Goal: Information Seeking & Learning: Learn about a topic

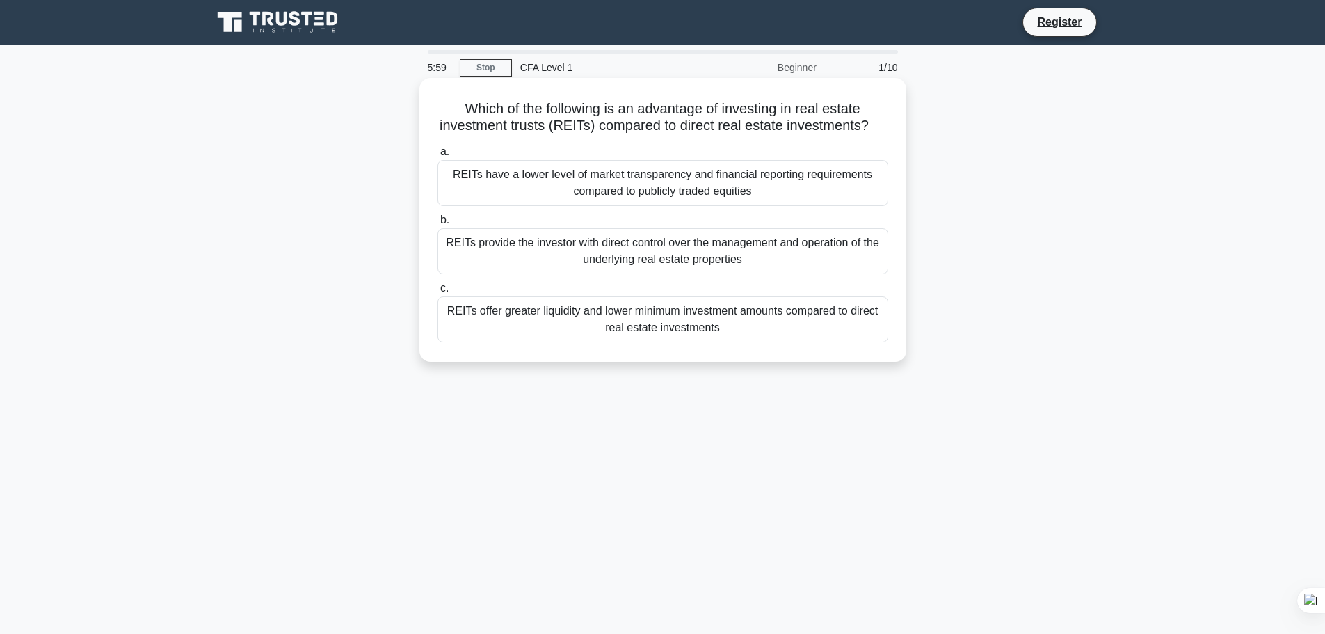
click at [766, 342] on div "REITs offer greater liquidity and lower minimum investment amounts compared to …" at bounding box center [662, 319] width 451 height 46
click at [437, 293] on input "c. REITs offer greater liquidity and lower minimum investment amounts compared …" at bounding box center [437, 288] width 0 height 9
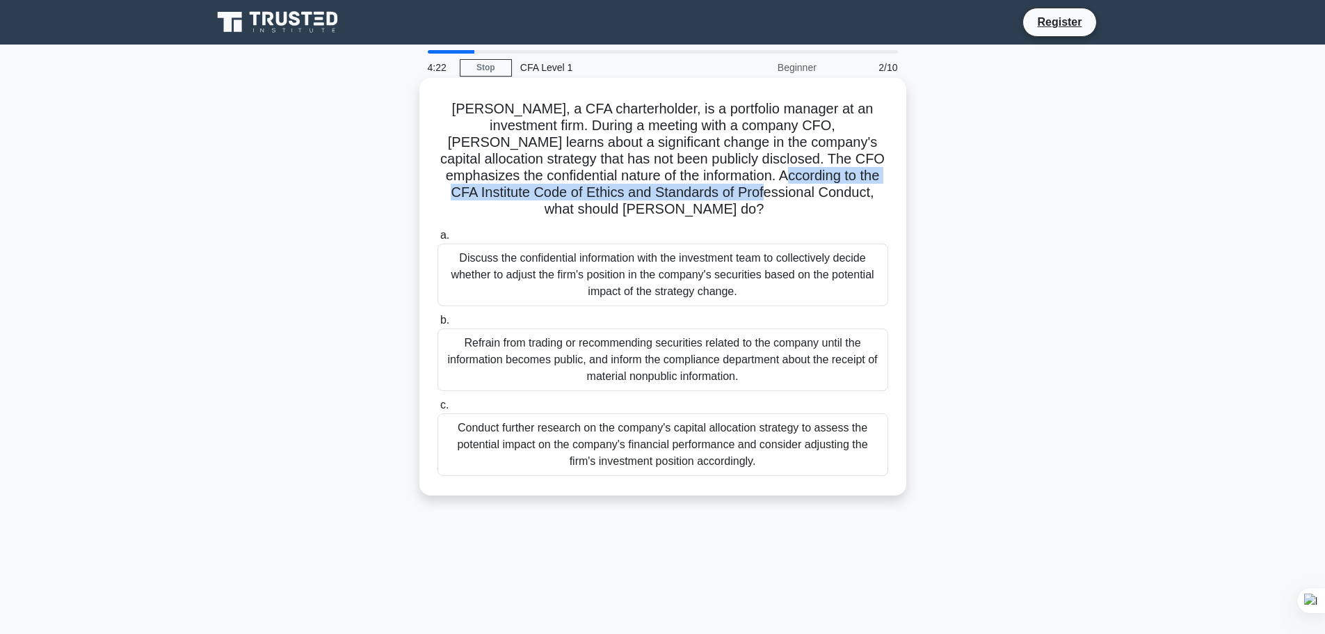
drag, startPoint x: 714, startPoint y: 179, endPoint x: 696, endPoint y: 194, distance: 23.7
click at [696, 194] on h5 "David, a CFA charterholder, is a portfolio manager at an investment firm. Durin…" at bounding box center [662, 159] width 453 height 118
click at [776, 264] on div "Discuss the confidential information with the investment team to collectively d…" at bounding box center [662, 274] width 451 height 63
click at [437, 240] on input "a. Discuss the confidential information with the investment team to collectivel…" at bounding box center [437, 235] width 0 height 9
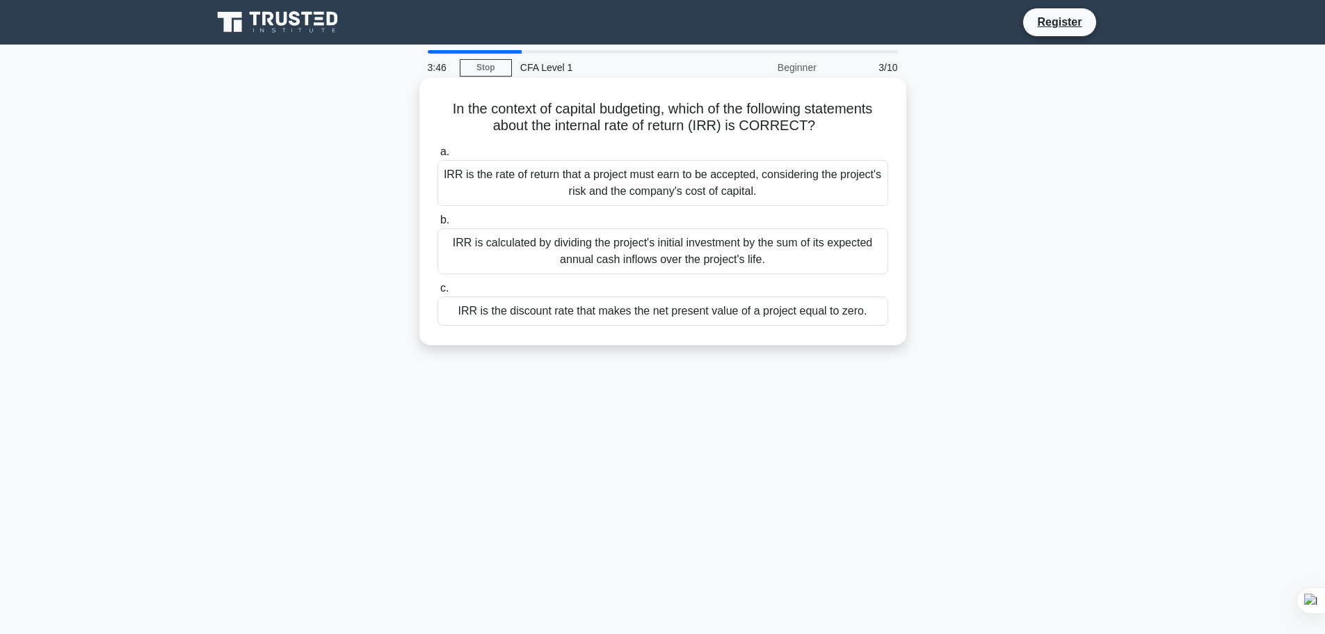
click at [728, 260] on div "IRR is calculated by dividing the project's initial investment by the sum of it…" at bounding box center [662, 251] width 451 height 46
click at [437, 225] on input "b. IRR is calculated by dividing the project's initial investment by the sum of…" at bounding box center [437, 220] width 0 height 9
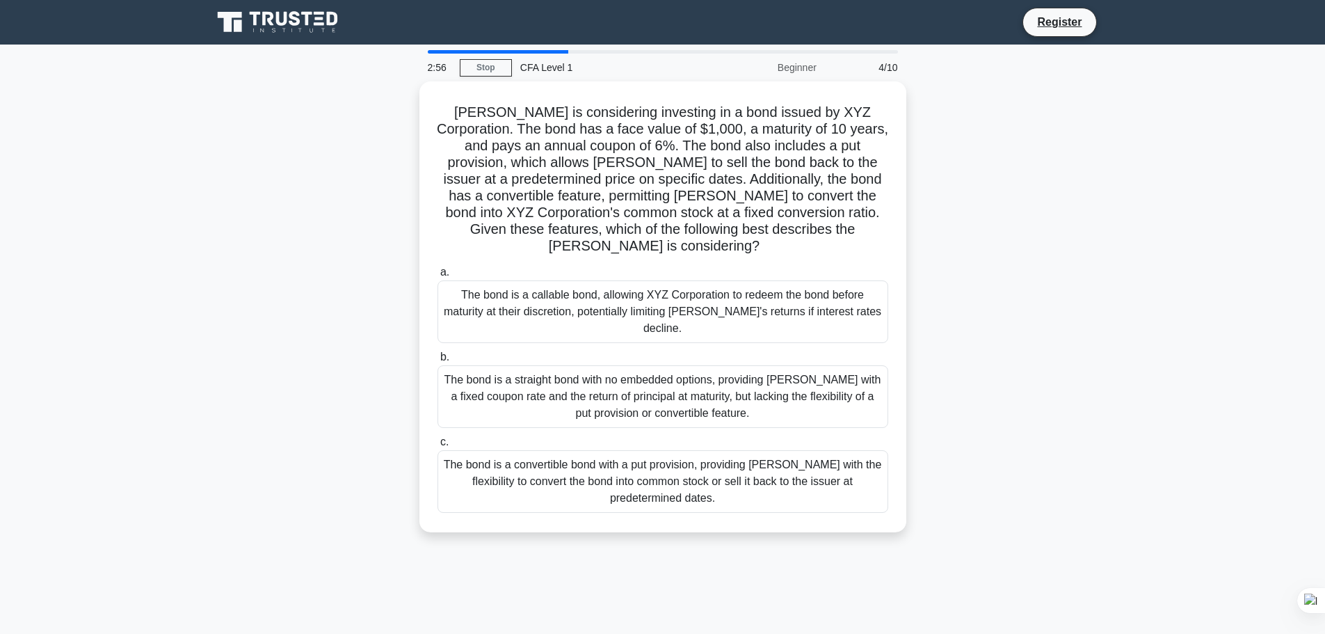
scroll to position [118, 0]
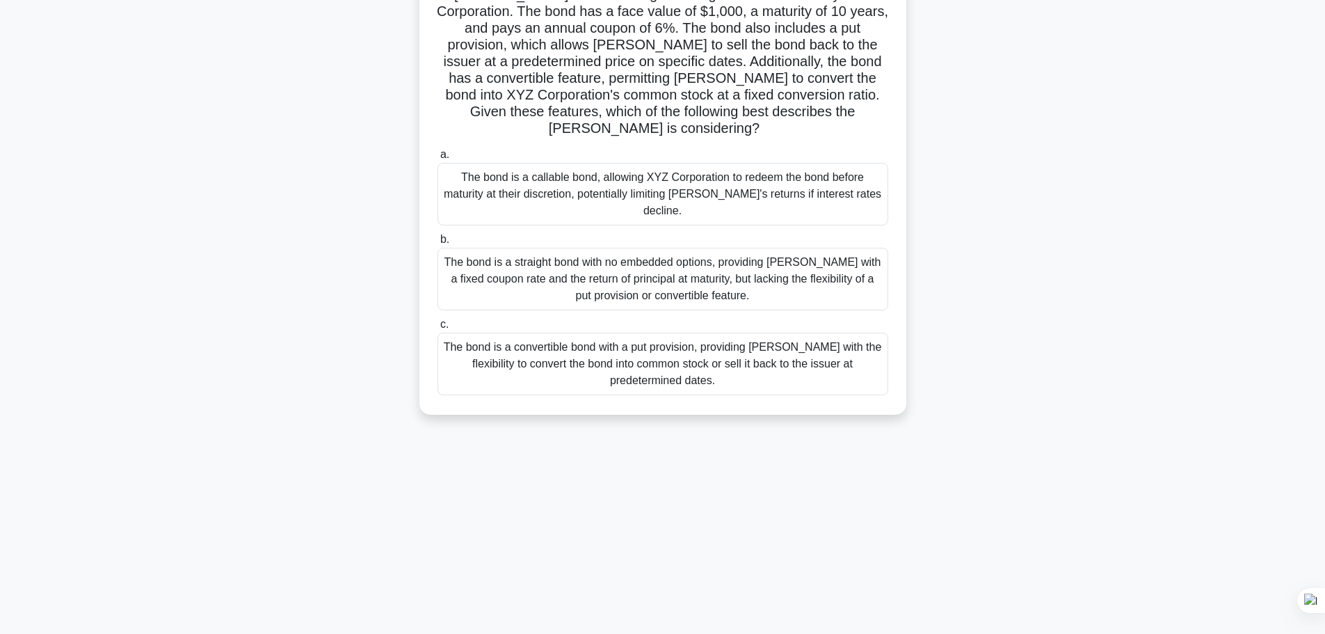
drag, startPoint x: 734, startPoint y: 427, endPoint x: 636, endPoint y: 666, distance: 258.6
click at [636, 633] on html "Register 2:56 Stop CFA Level 1 4/10" at bounding box center [662, 257] width 1325 height 751
click at [662, 425] on div "2:56 Stop CFA Level 1 Beginner 4/10 Mary is considering investing in a bond iss…" at bounding box center [663, 281] width 918 height 696
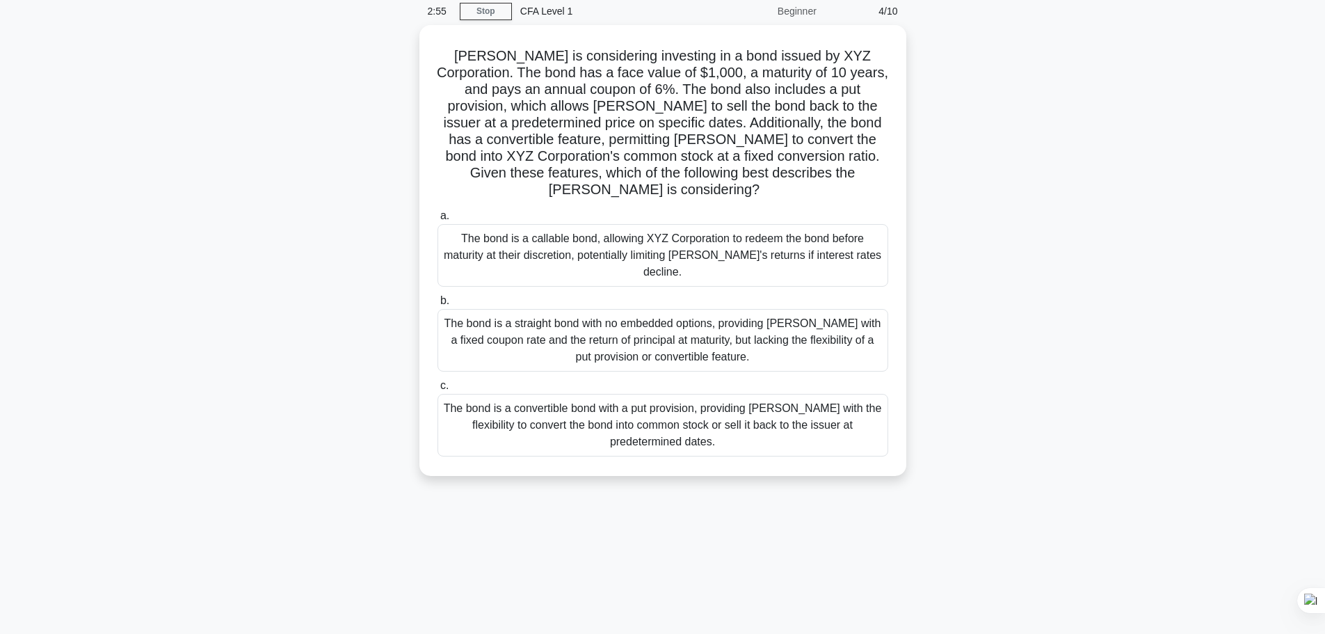
scroll to position [25, 0]
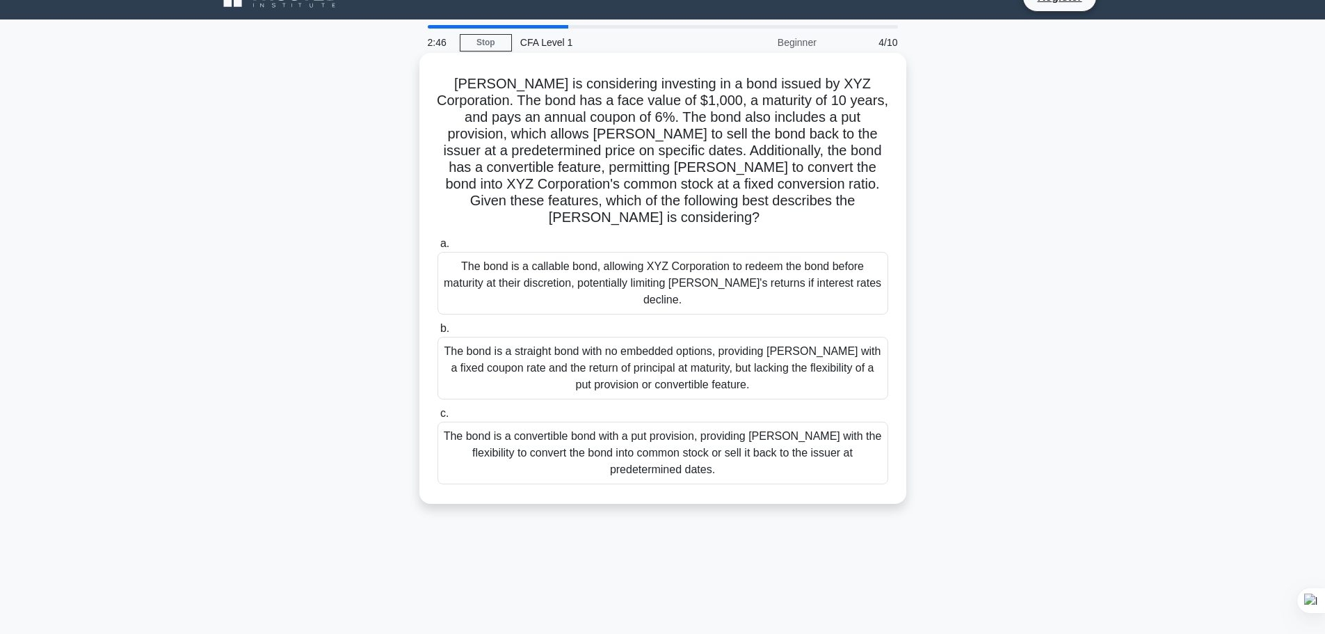
click at [707, 421] on div "The bond is a convertible bond with a put provision, providing Mary with the fl…" at bounding box center [662, 452] width 451 height 63
click at [437, 413] on input "c. The bond is a convertible bond with a put provision, providing Mary with the…" at bounding box center [437, 413] width 0 height 9
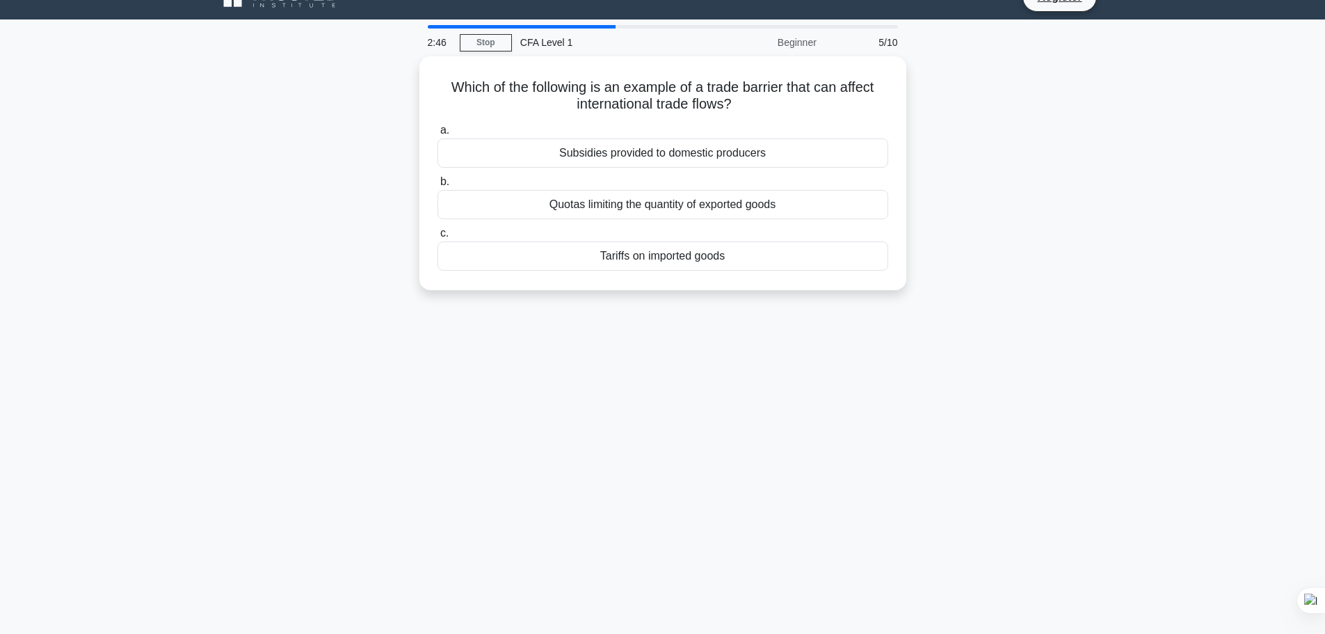
scroll to position [0, 0]
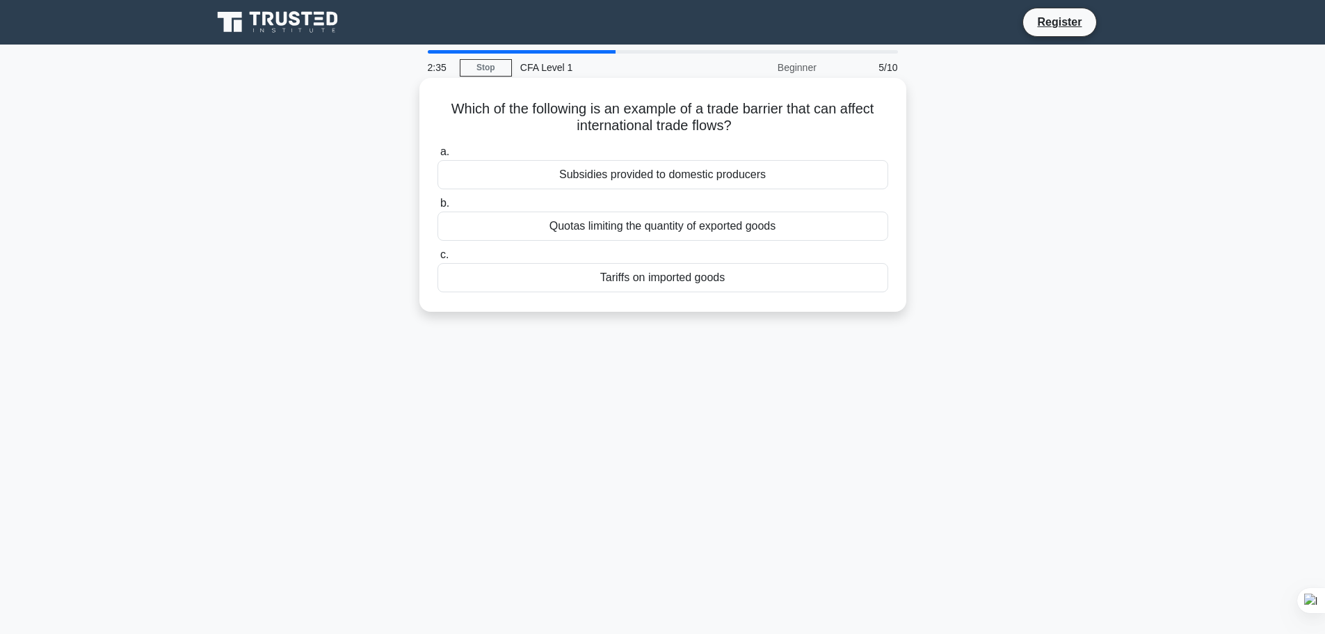
click at [797, 280] on div "Tariffs on imported goods" at bounding box center [662, 277] width 451 height 29
click at [437, 259] on input "c. Tariffs on imported goods" at bounding box center [437, 254] width 0 height 9
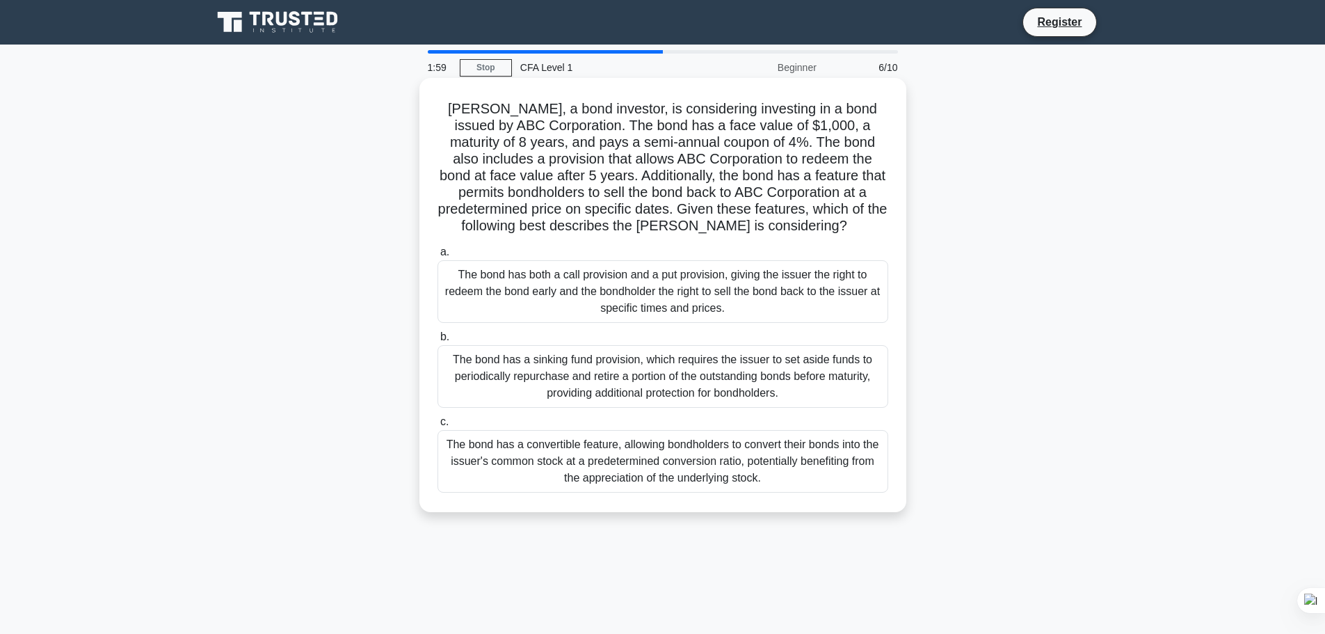
click at [789, 286] on div "The bond has both a call provision and a put provision, giving the issuer the r…" at bounding box center [662, 291] width 451 height 63
click at [437, 257] on input "a. The bond has both a call provision and a put provision, giving the issuer th…" at bounding box center [437, 252] width 0 height 9
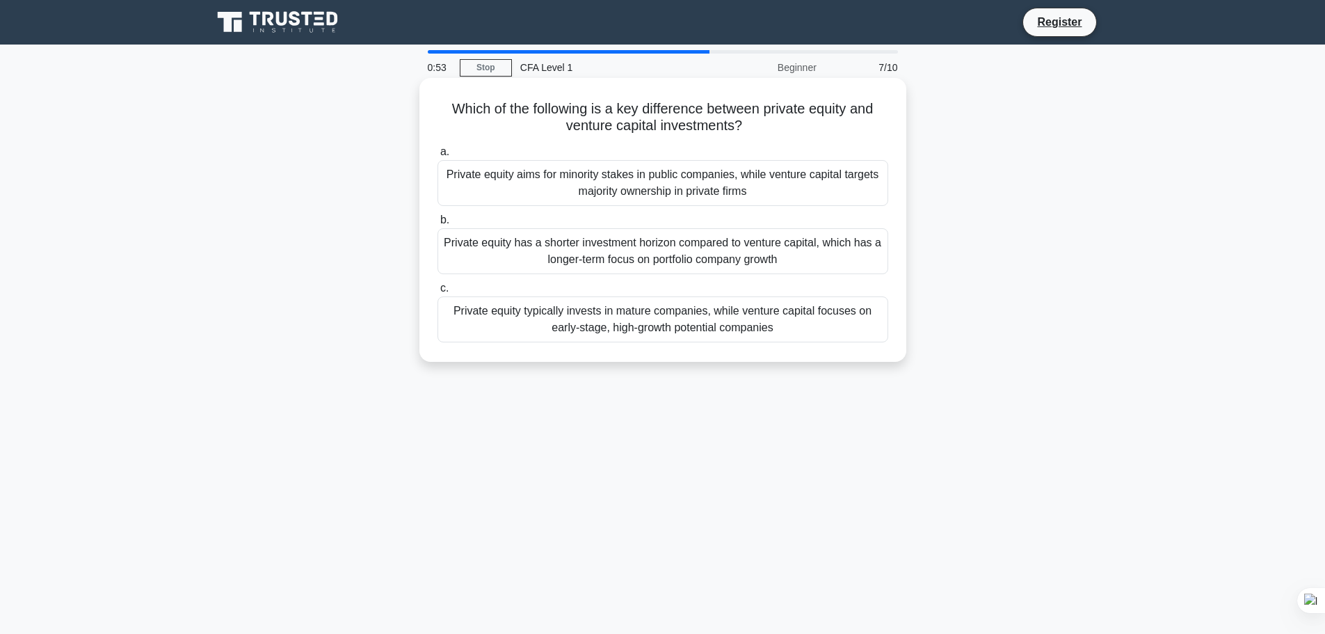
click at [801, 255] on div "Private equity has a shorter investment horizon compared to venture capital, wh…" at bounding box center [662, 251] width 451 height 46
click at [437, 225] on input "b. Private equity has a shorter investment horizon compared to venture capital,…" at bounding box center [437, 220] width 0 height 9
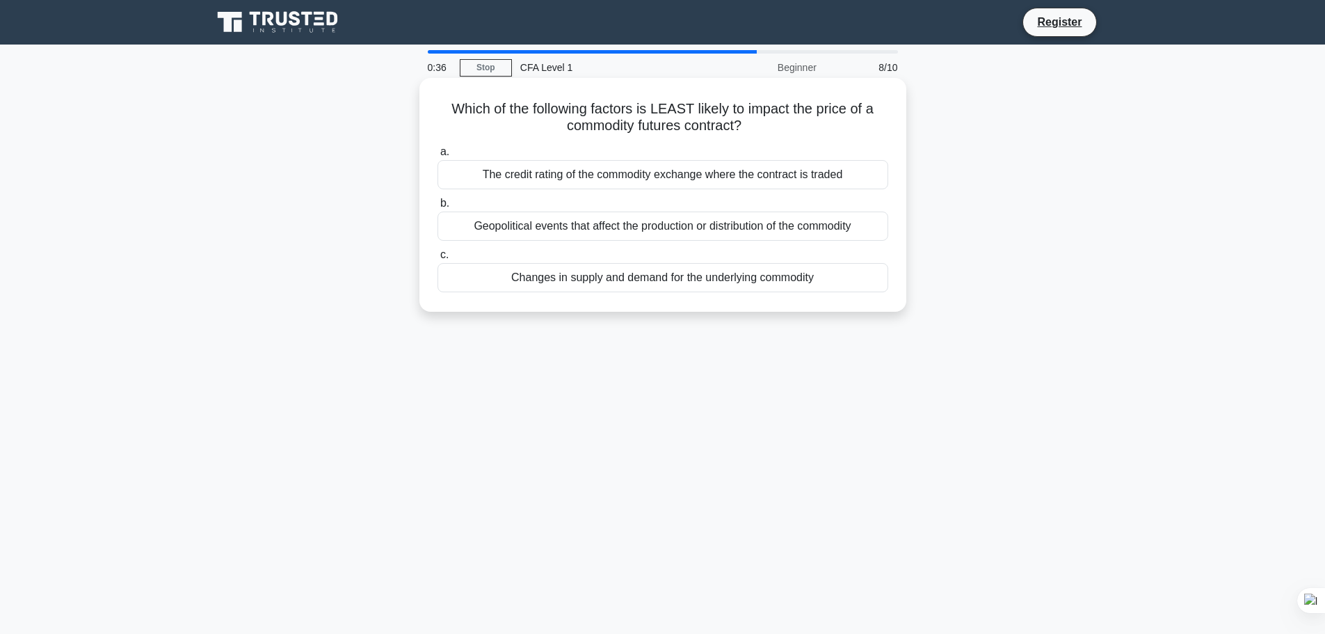
click at [817, 233] on div "Geopolitical events that affect the production or distribution of the commodity" at bounding box center [662, 225] width 451 height 29
click at [437, 208] on input "b. Geopolitical events that affect the production or distribution of the commod…" at bounding box center [437, 203] width 0 height 9
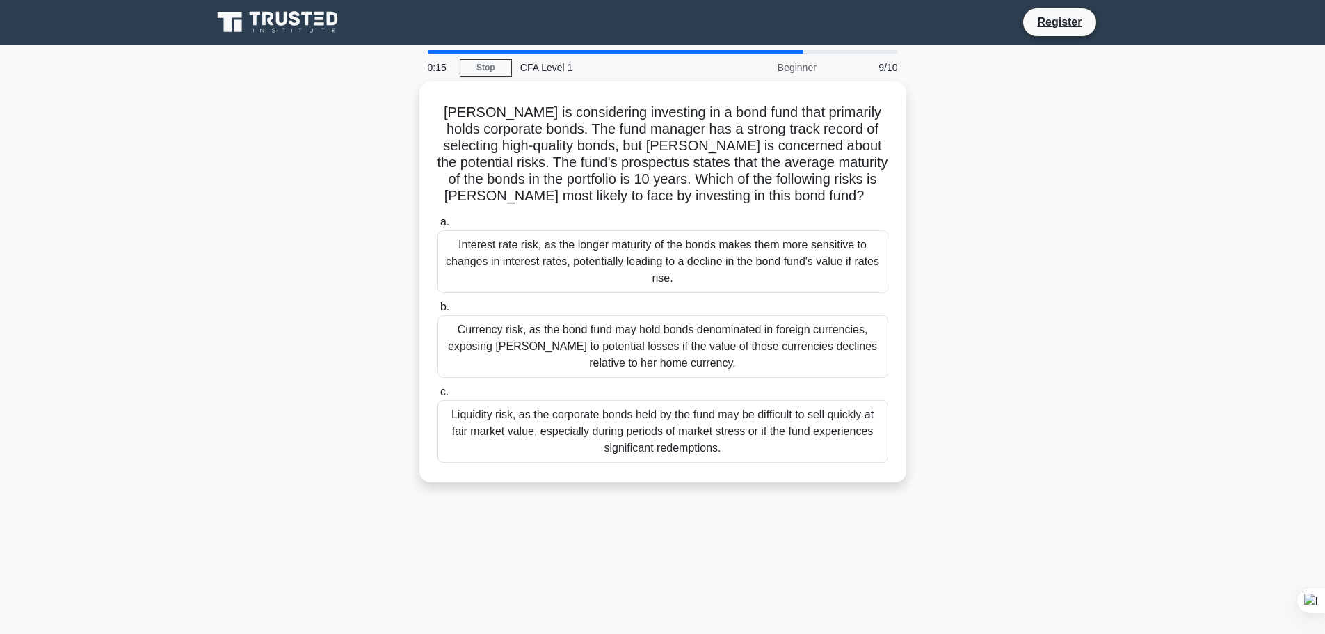
click at [817, 233] on div "Interest rate risk, as the longer maturity of the bonds makes them more sensiti…" at bounding box center [662, 261] width 451 height 63
click at [437, 227] on input "a. Interest rate risk, as the longer maturity of the bonds makes them more sens…" at bounding box center [437, 222] width 0 height 9
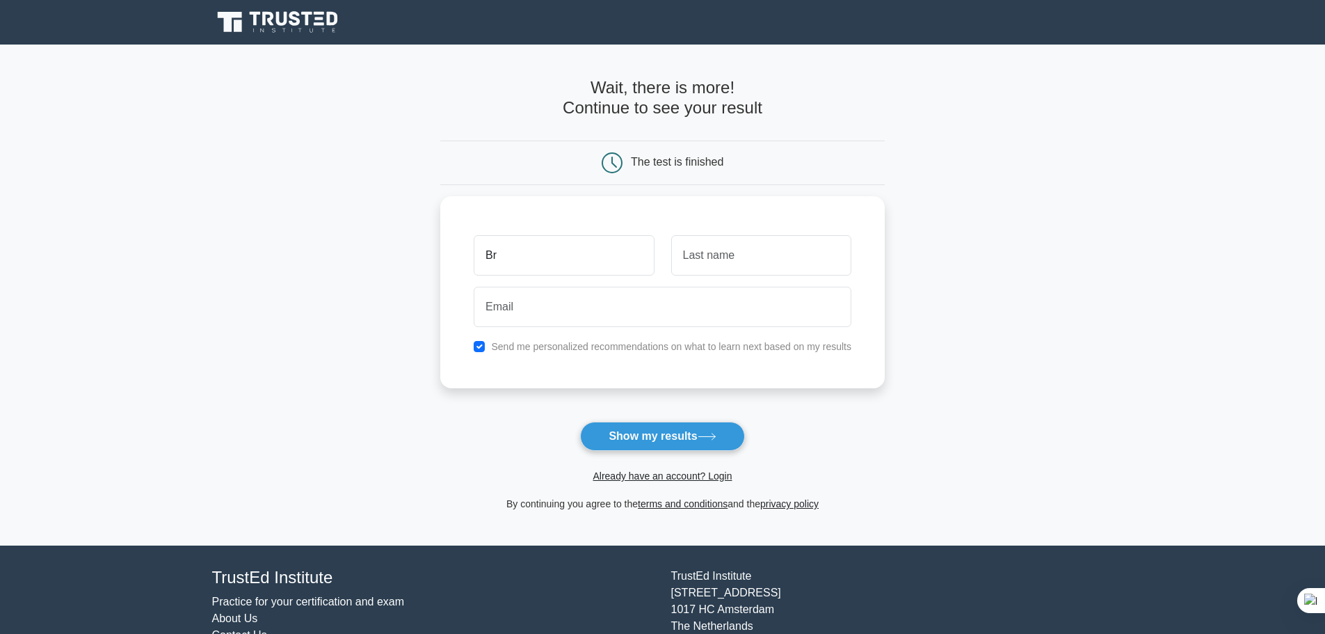
type input "B"
type input "Sick My"
type input "Duck"
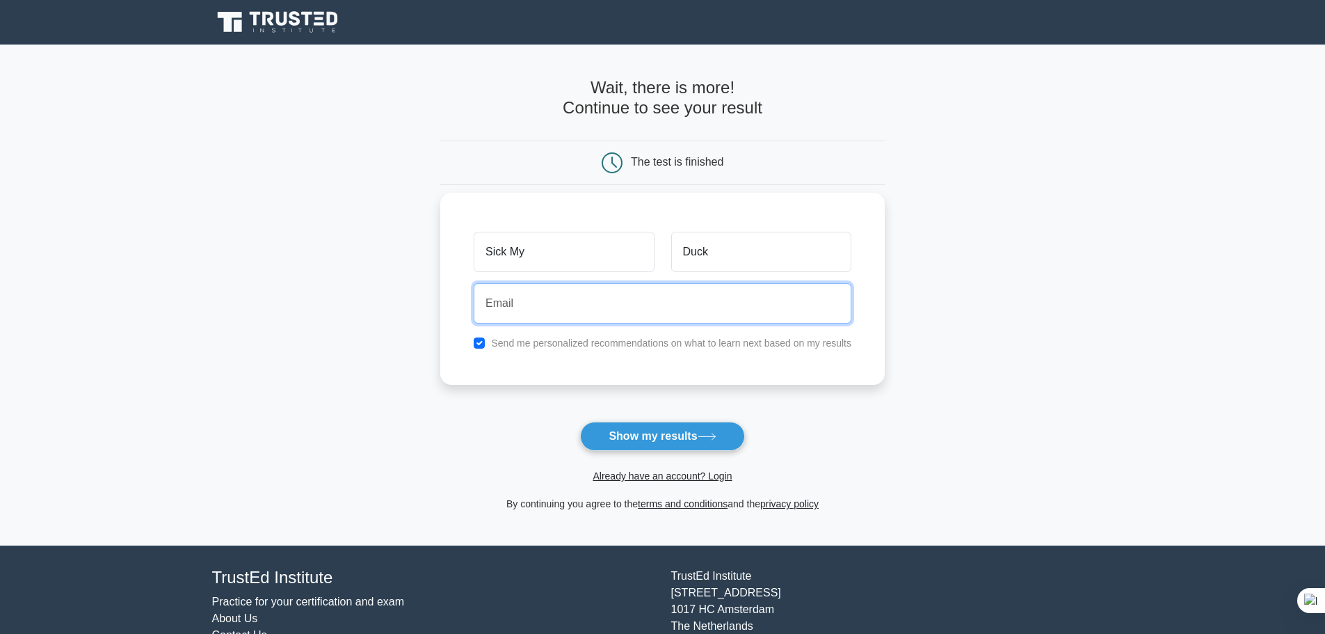
click at [591, 303] on input "email" at bounding box center [663, 303] width 378 height 40
paste input "khai.nguyenthe@doosanenerbility.com"
type input "khai.nguyenthe@doosanenerbility.com"
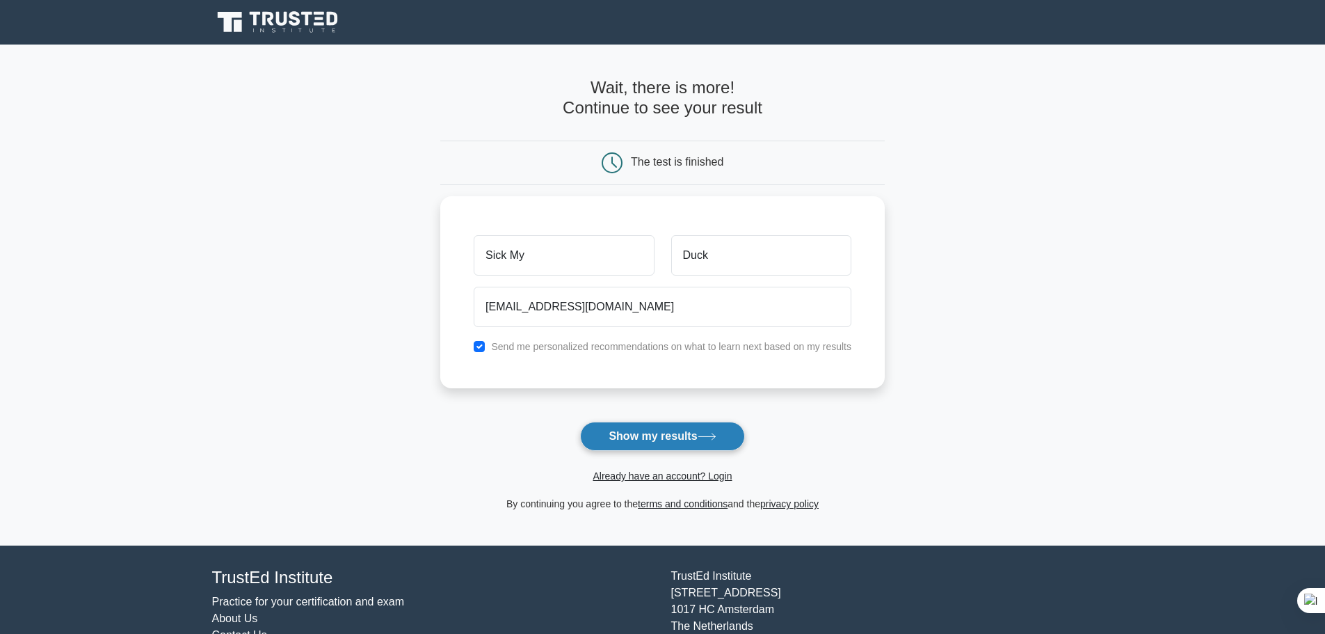
click at [711, 438] on icon at bounding box center [707, 437] width 19 height 8
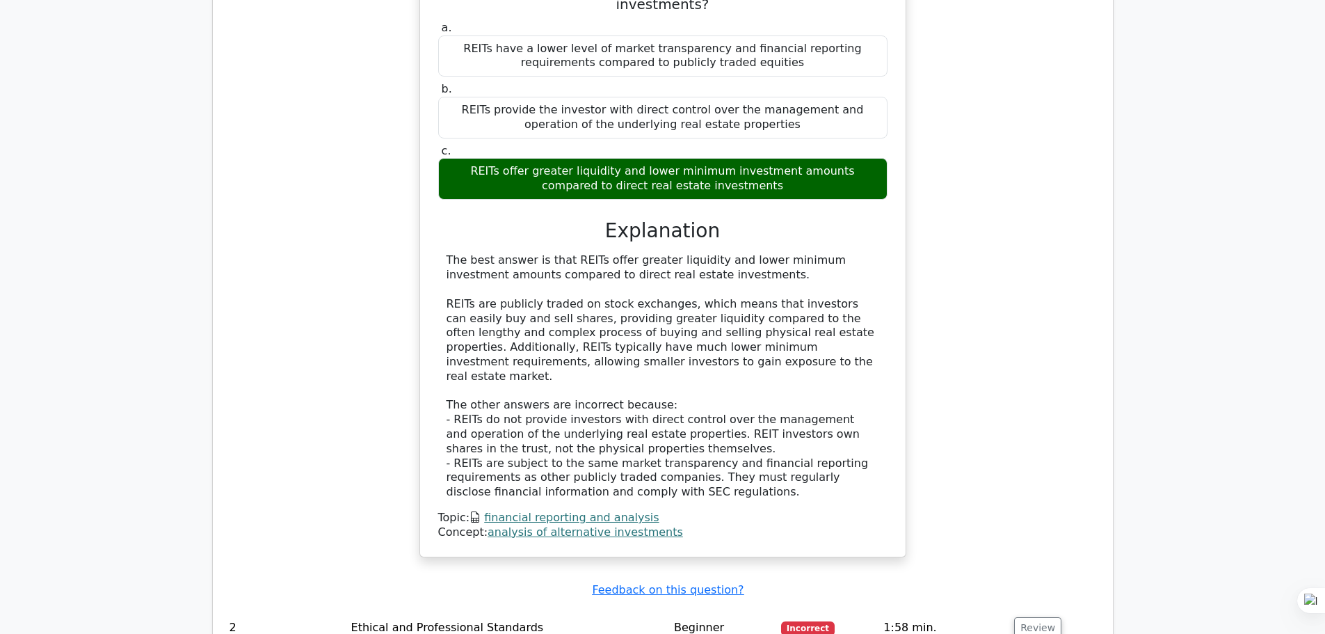
scroll to position [1391, 0]
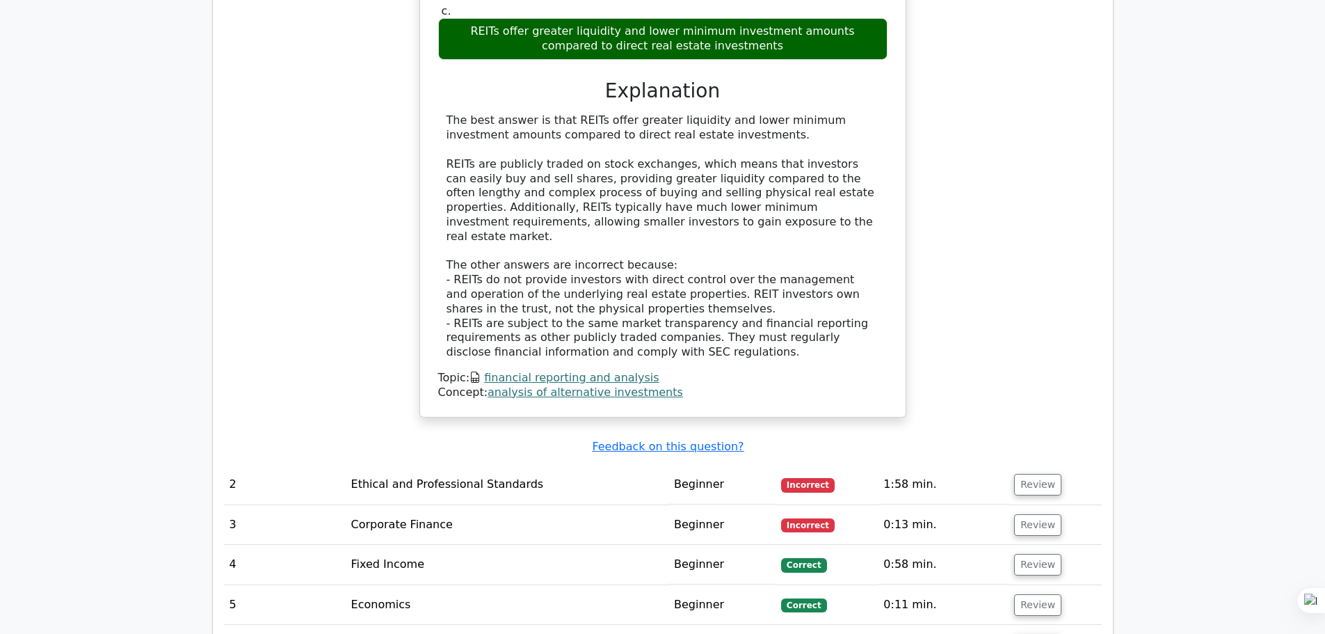
click at [423, 465] on td "Ethical and Professional Standards" at bounding box center [507, 485] width 323 height 40
click at [1037, 474] on button "Review" at bounding box center [1037, 485] width 47 height 22
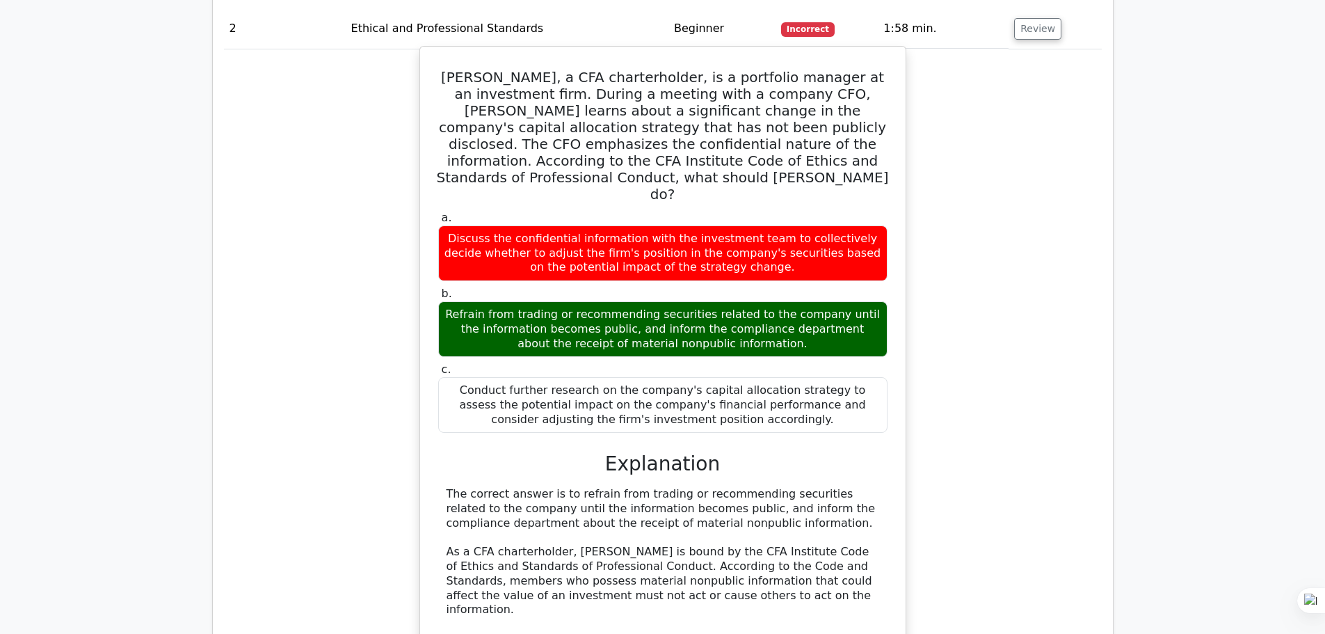
scroll to position [1855, 0]
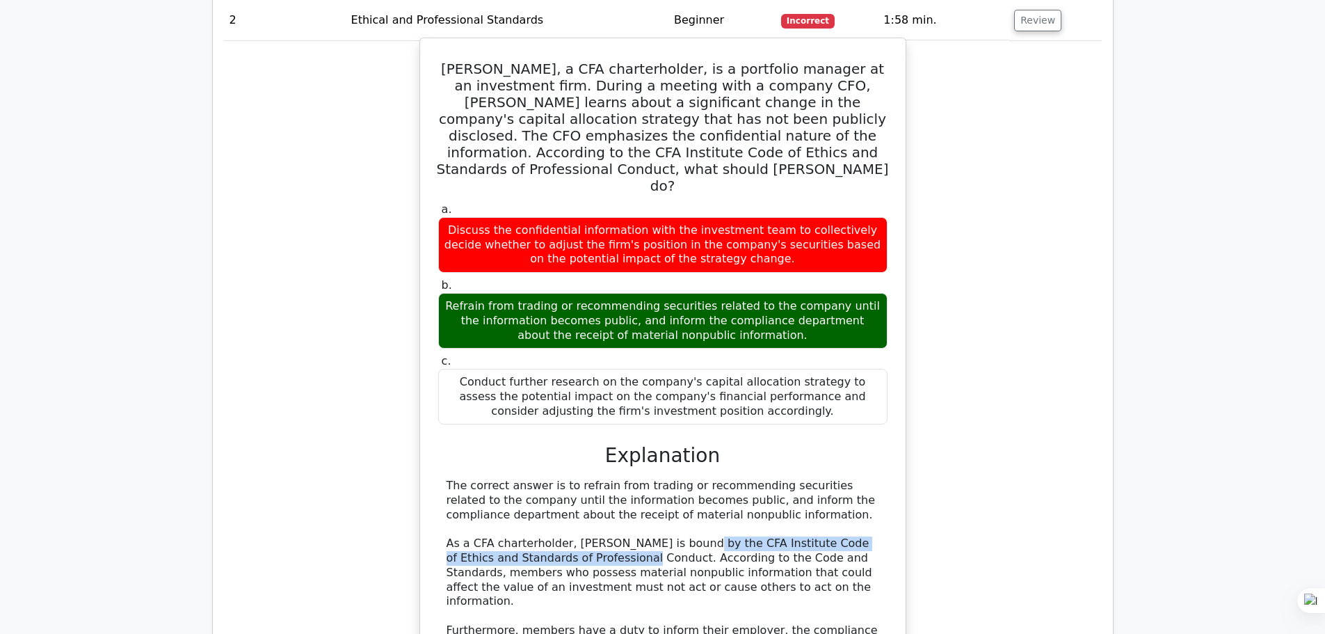
drag, startPoint x: 675, startPoint y: 408, endPoint x: 613, endPoint y: 428, distance: 64.2
click at [613, 479] on div "The correct answer is to refrain from trading or recommending securities relate…" at bounding box center [663, 623] width 433 height 289
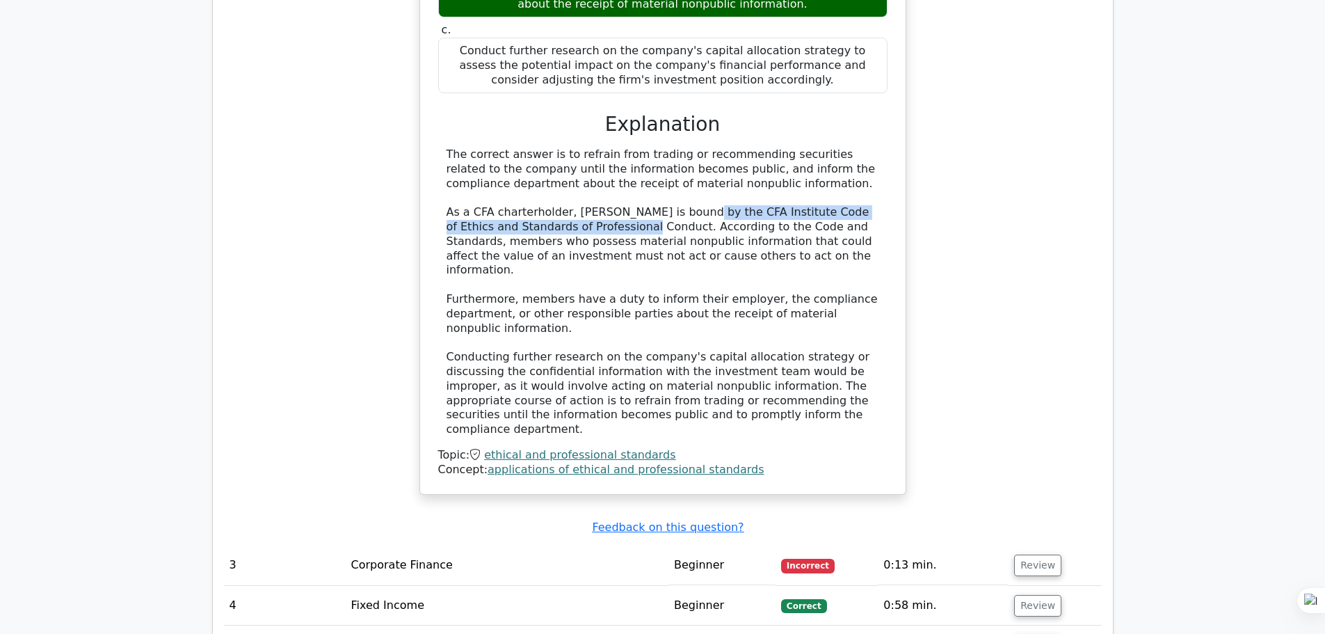
scroll to position [2226, 0]
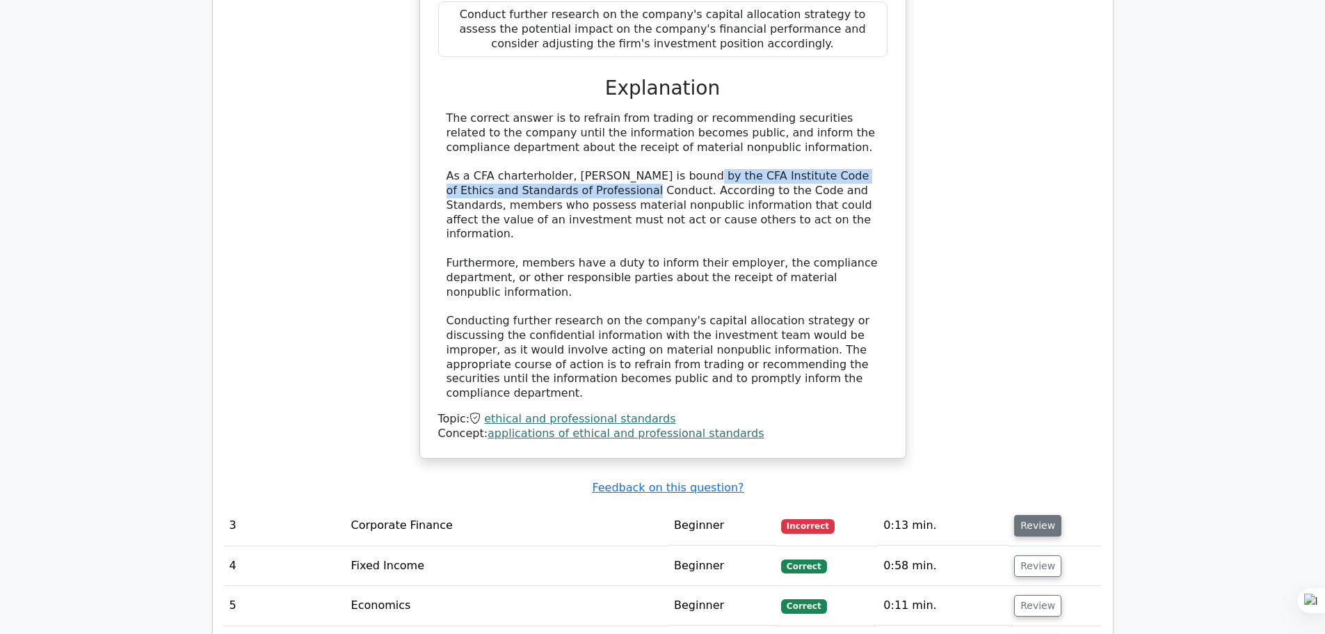
click at [1031, 515] on button "Review" at bounding box center [1037, 526] width 47 height 22
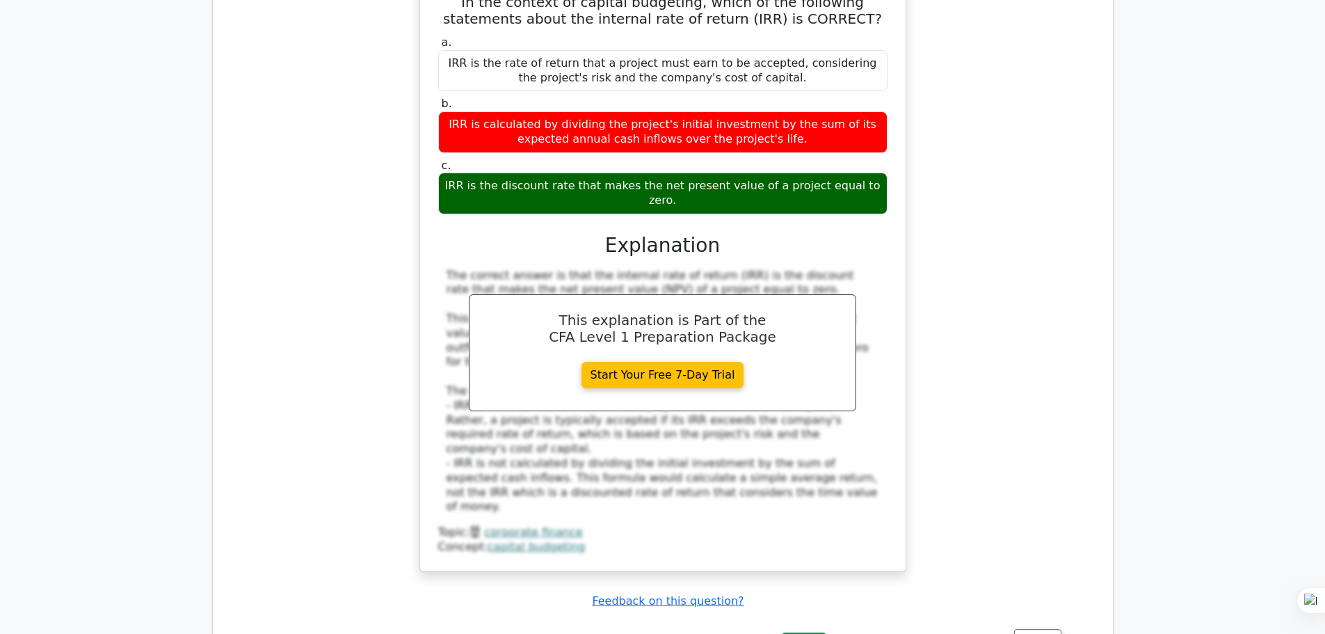
scroll to position [2875, 0]
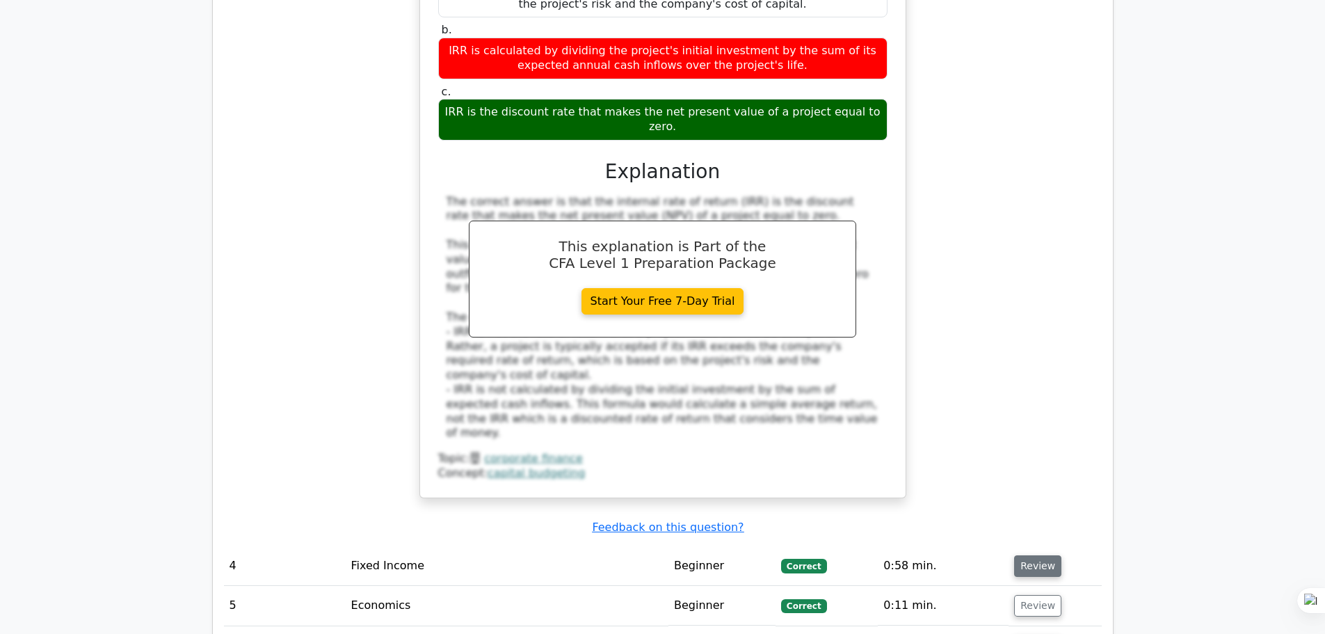
click at [1028, 555] on button "Review" at bounding box center [1037, 566] width 47 height 22
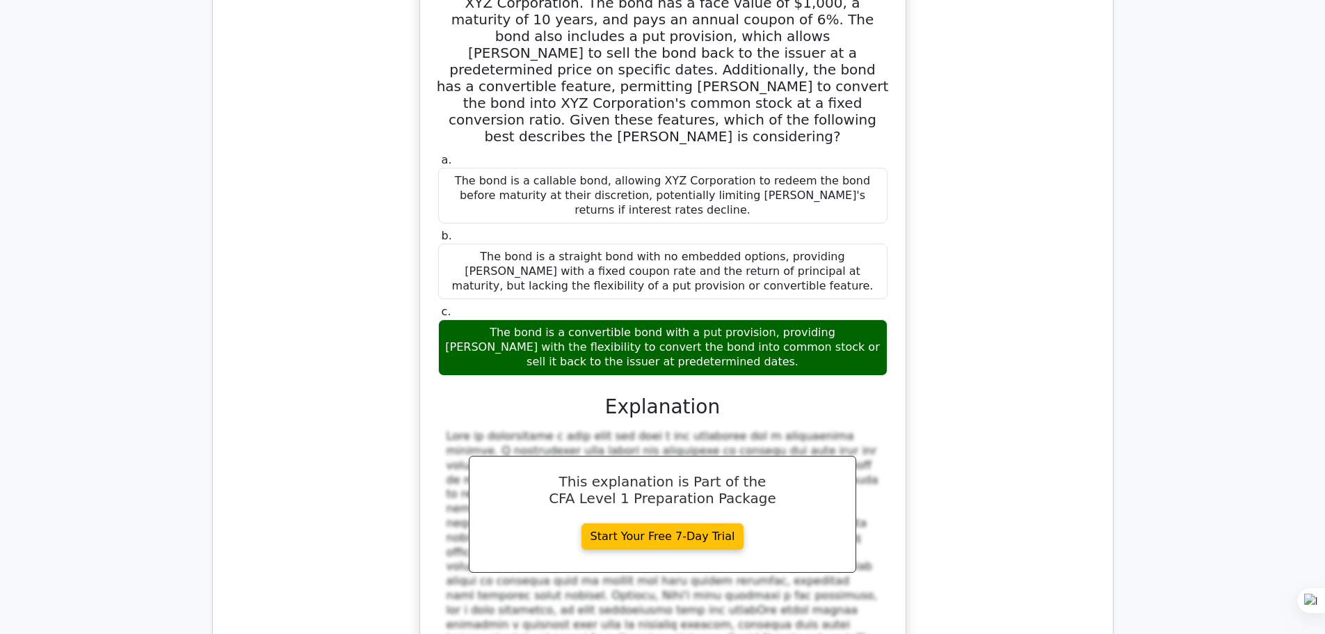
scroll to position [3802, 0]
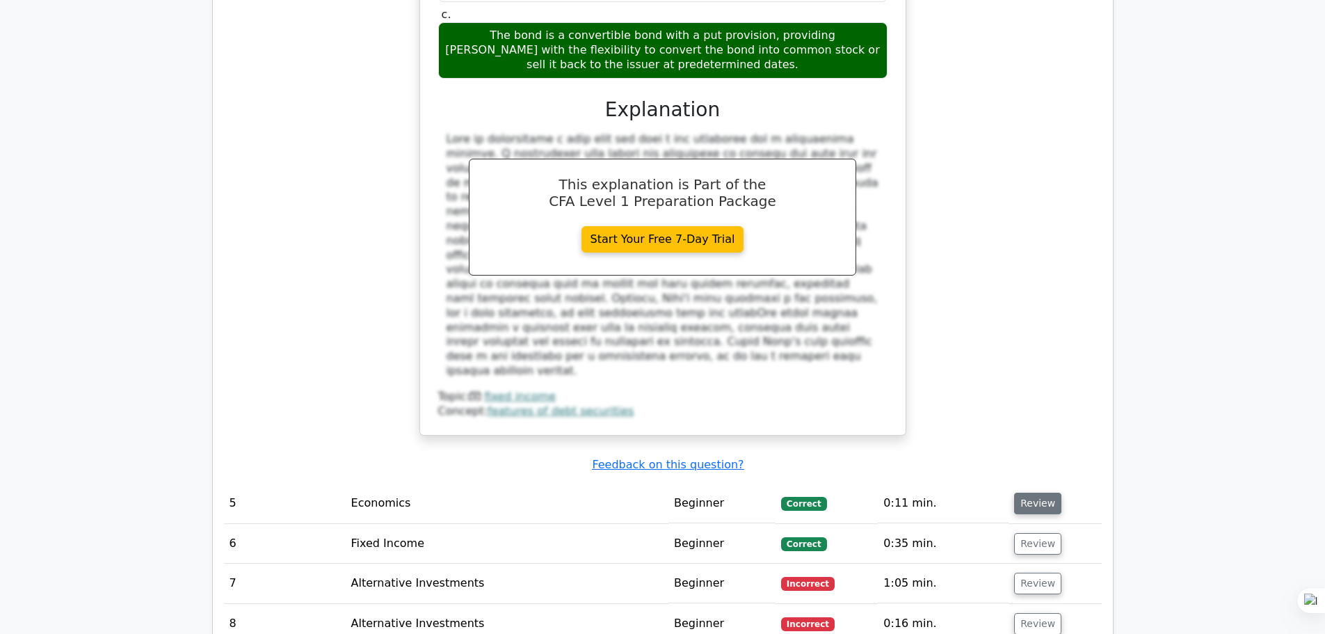
click at [1032, 492] on button "Review" at bounding box center [1037, 503] width 47 height 22
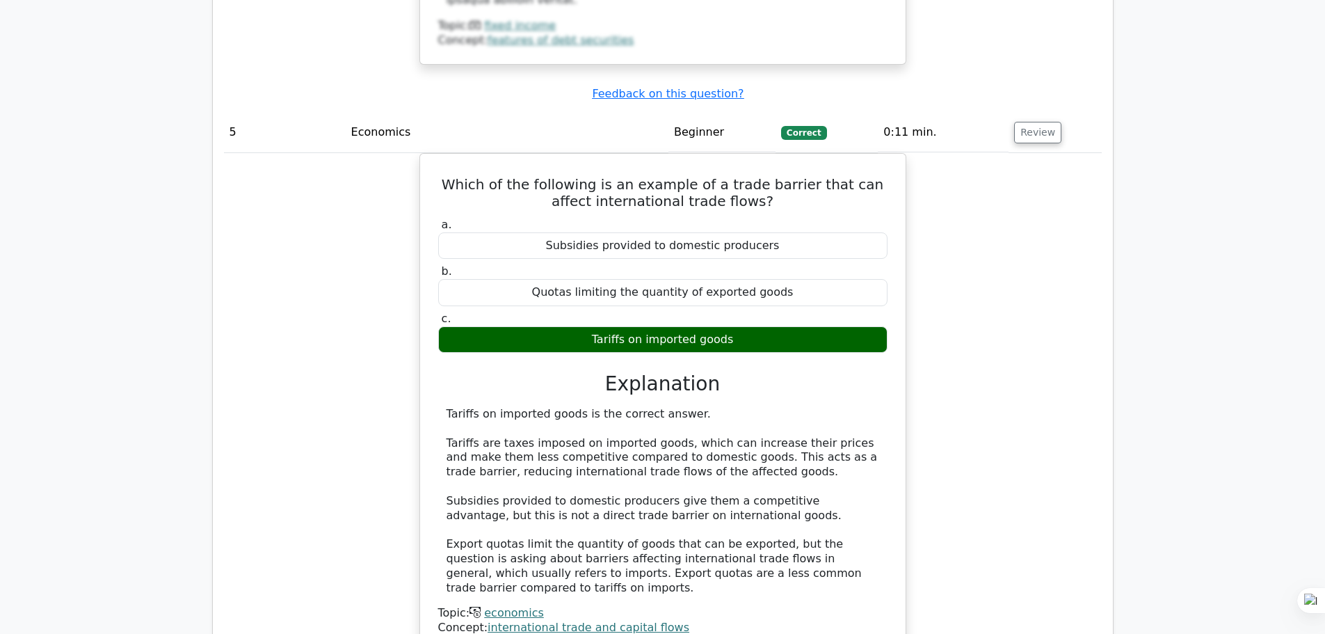
scroll to position [3987, 0]
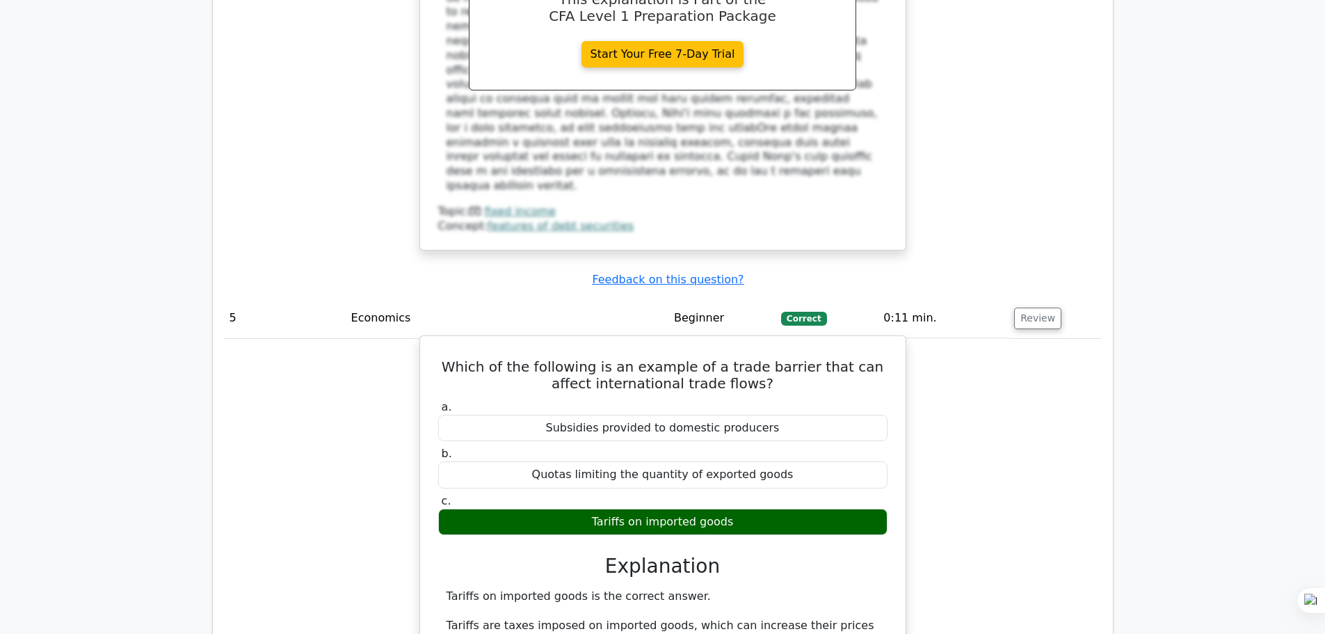
drag, startPoint x: 717, startPoint y: 372, endPoint x: 828, endPoint y: 376, distance: 110.6
copy div "competitive advantage"
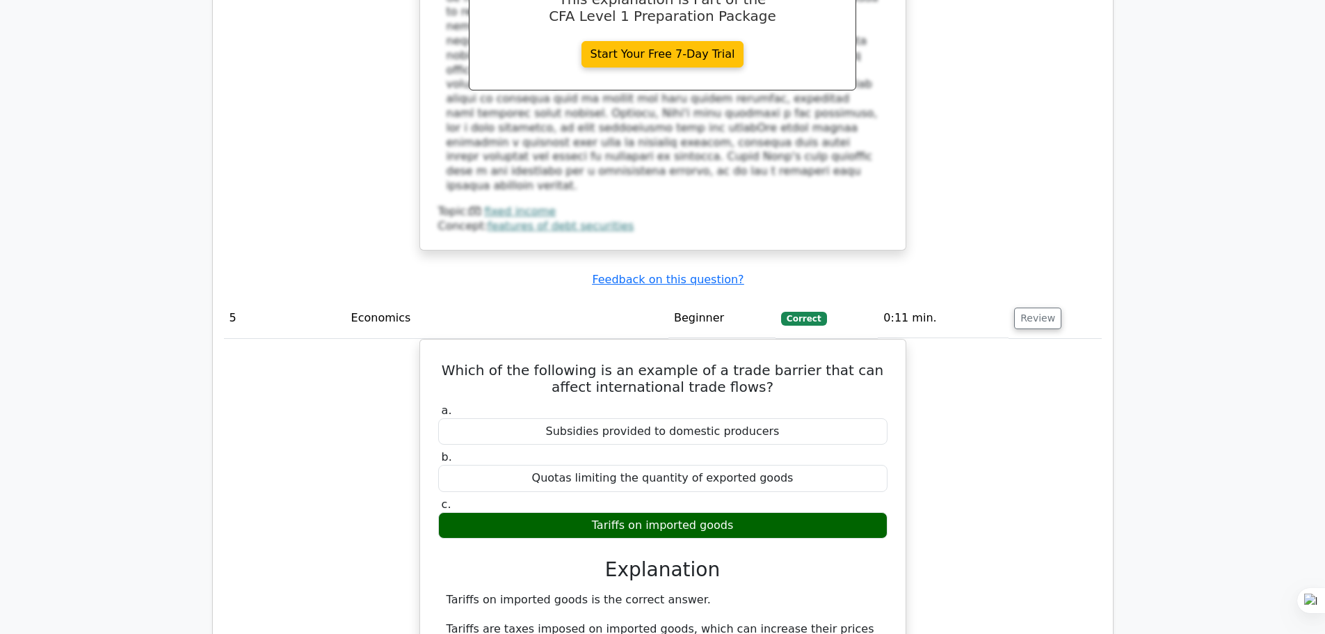
scroll to position [4173, 0]
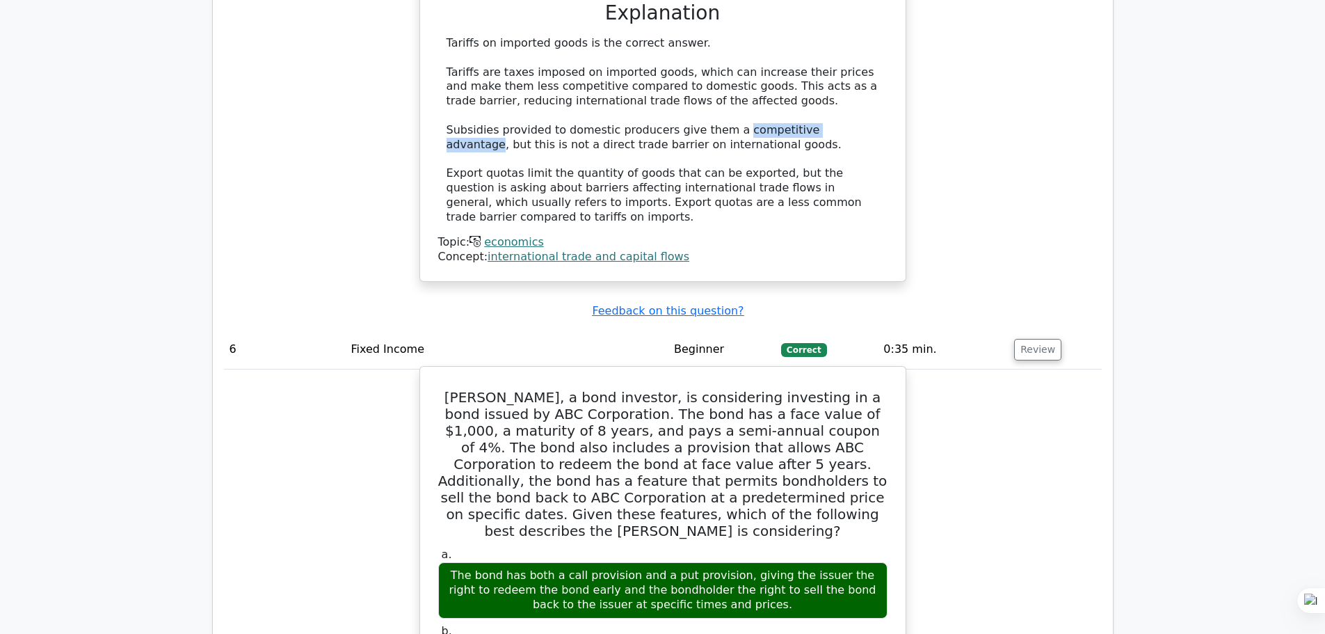
scroll to position [4915, 0]
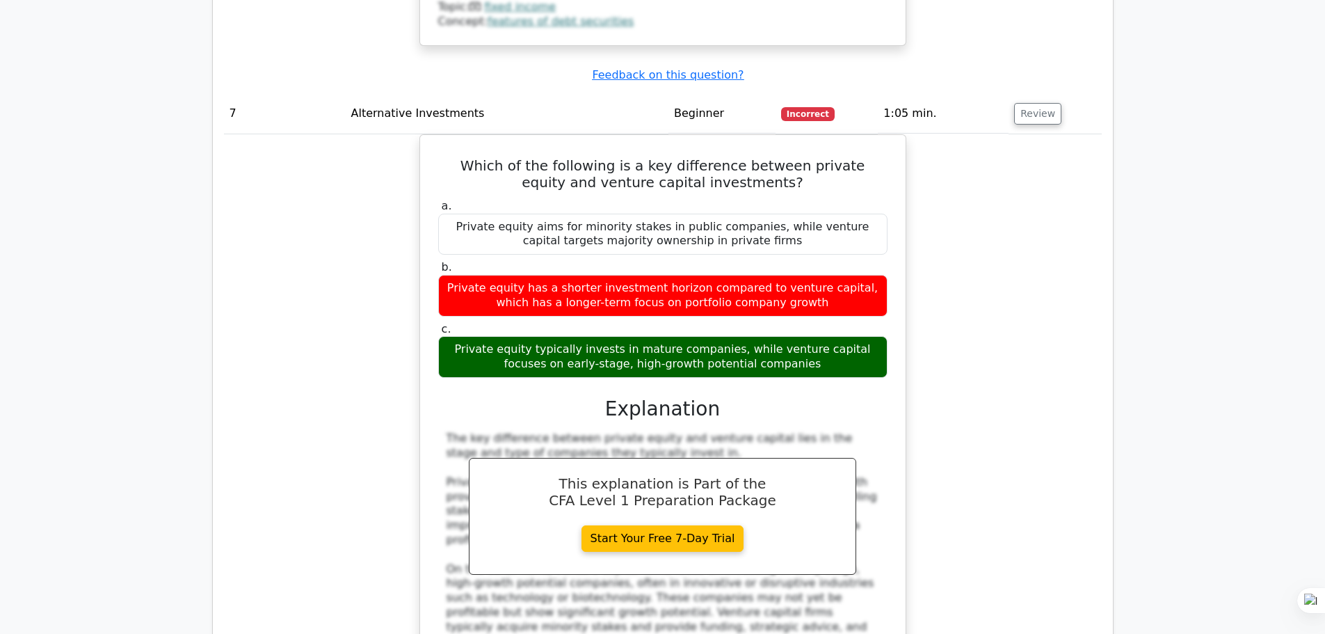
scroll to position [5842, 0]
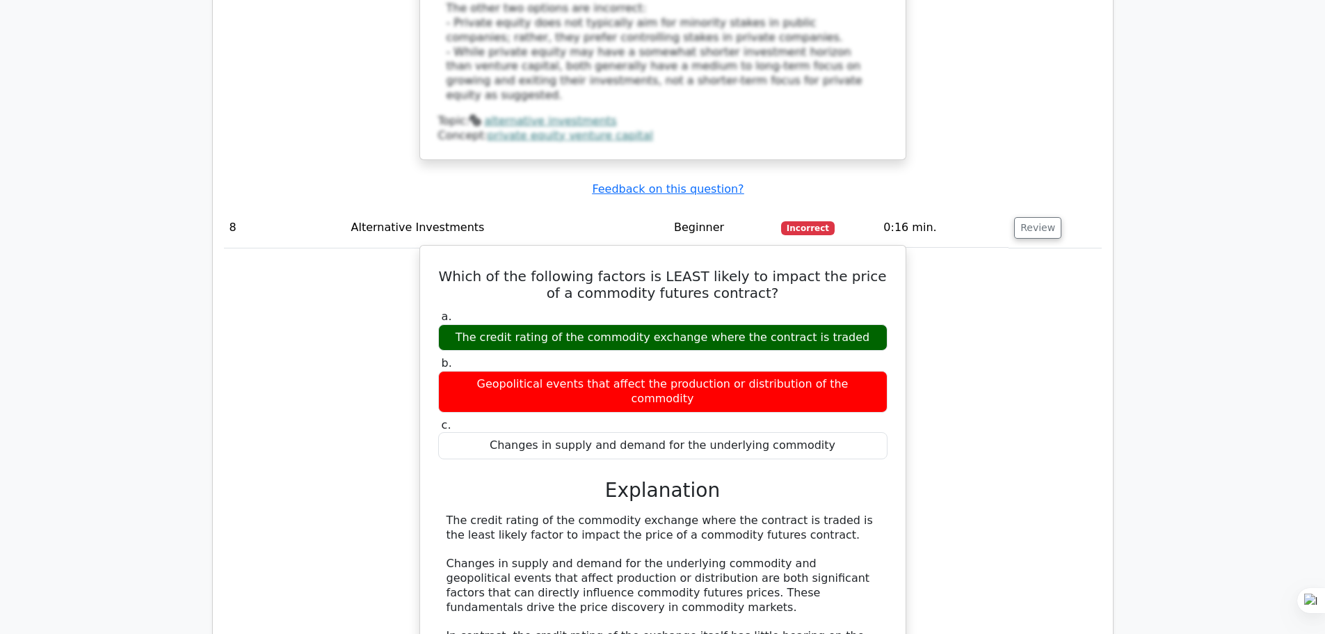
scroll to position [6306, 0]
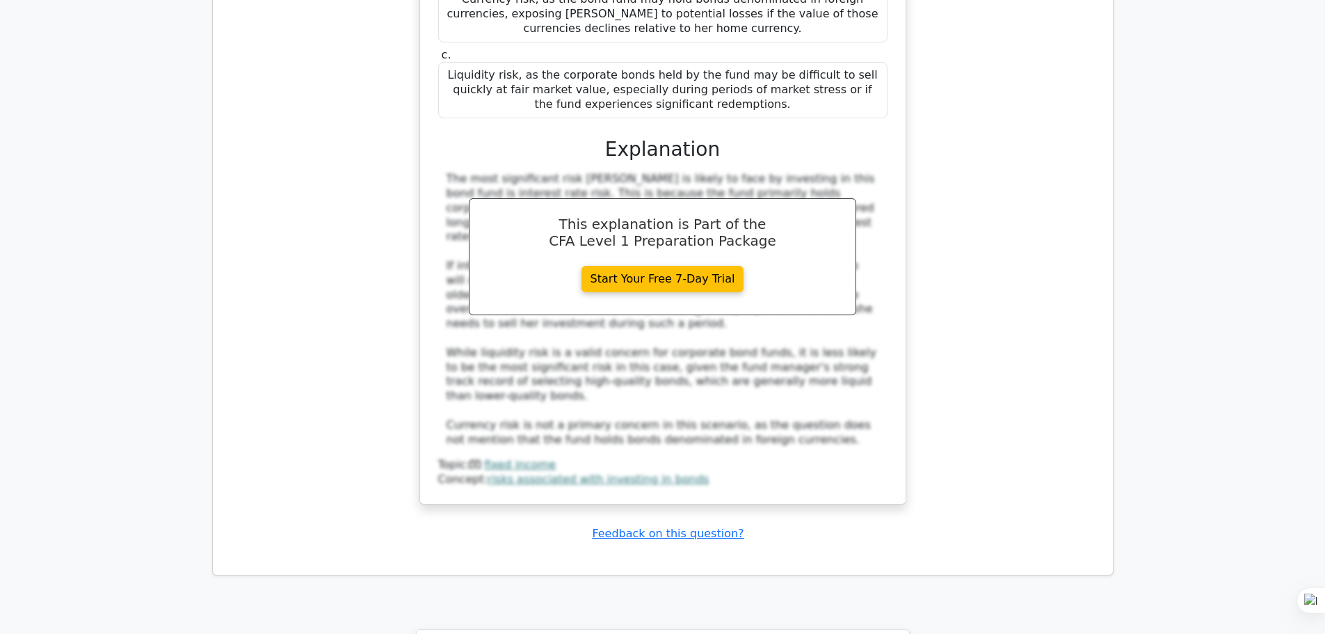
scroll to position [7500, 0]
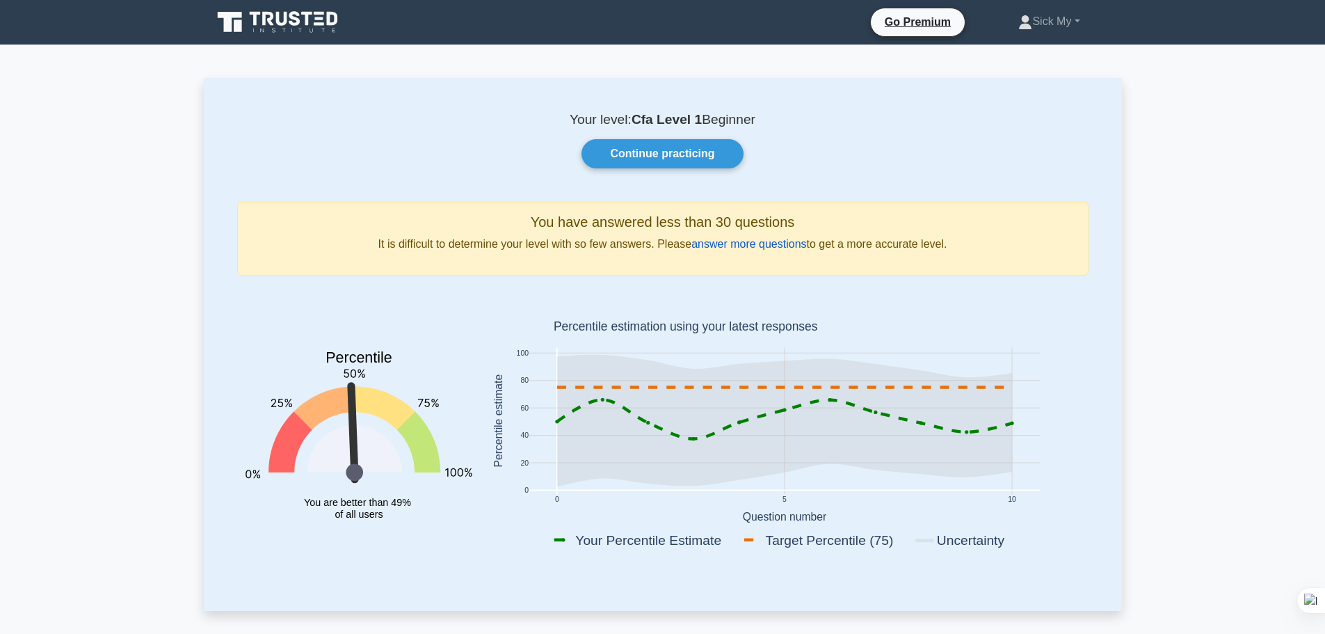
click at [769, 246] on link "answer more questions" at bounding box center [748, 244] width 115 height 12
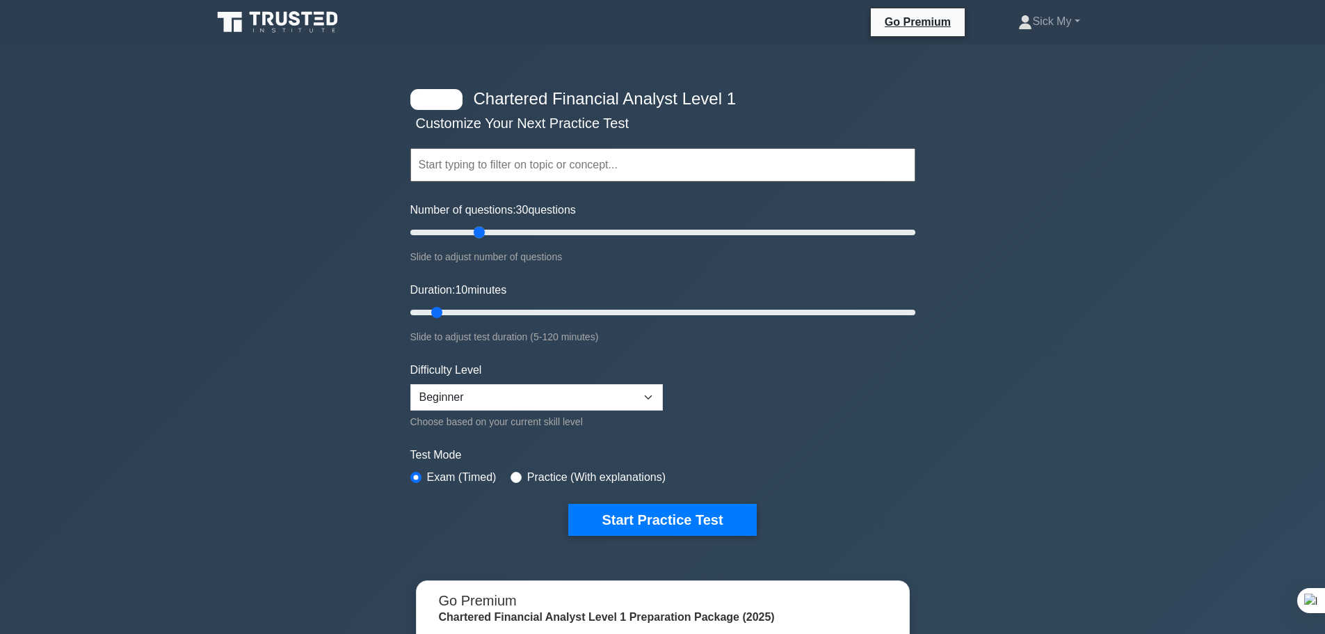
drag, startPoint x: 435, startPoint y: 228, endPoint x: 481, endPoint y: 273, distance: 64.4
type input "30"
click at [481, 241] on input "Number of questions: 30 questions" at bounding box center [662, 232] width 505 height 17
click at [450, 306] on input "Duration: 15 minutes" at bounding box center [662, 312] width 505 height 17
drag, startPoint x: 460, startPoint y: 310, endPoint x: 474, endPoint y: 316, distance: 15.0
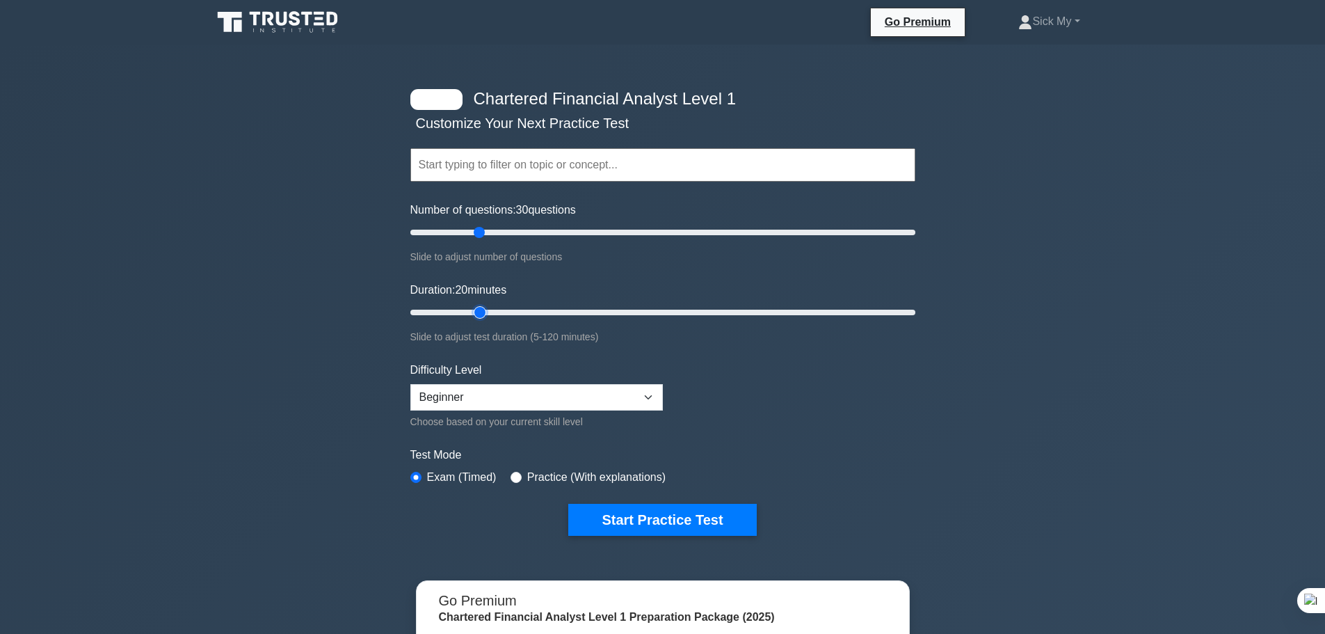
type input "20"
click at [474, 316] on input "Duration: 20 minutes" at bounding box center [662, 312] width 505 height 17
click at [522, 409] on select "Beginner Intermediate Expert" at bounding box center [536, 397] width 252 height 26
click at [410, 384] on select "Beginner Intermediate Expert" at bounding box center [536, 397] width 252 height 26
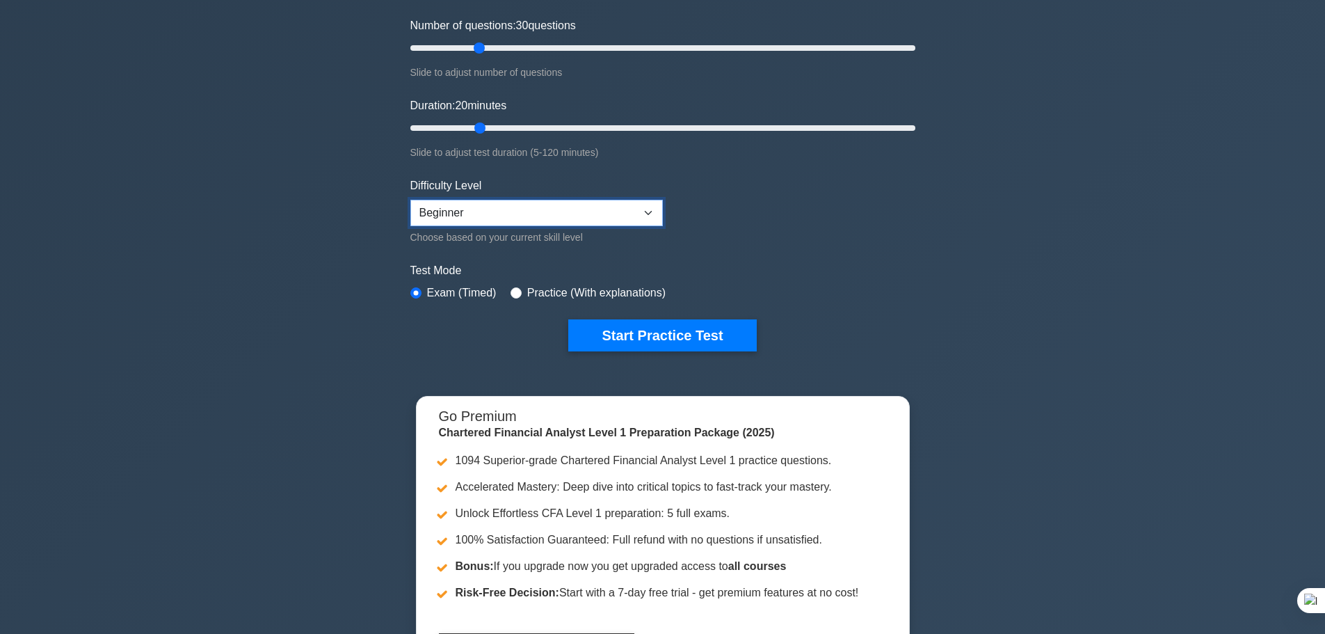
scroll to position [186, 0]
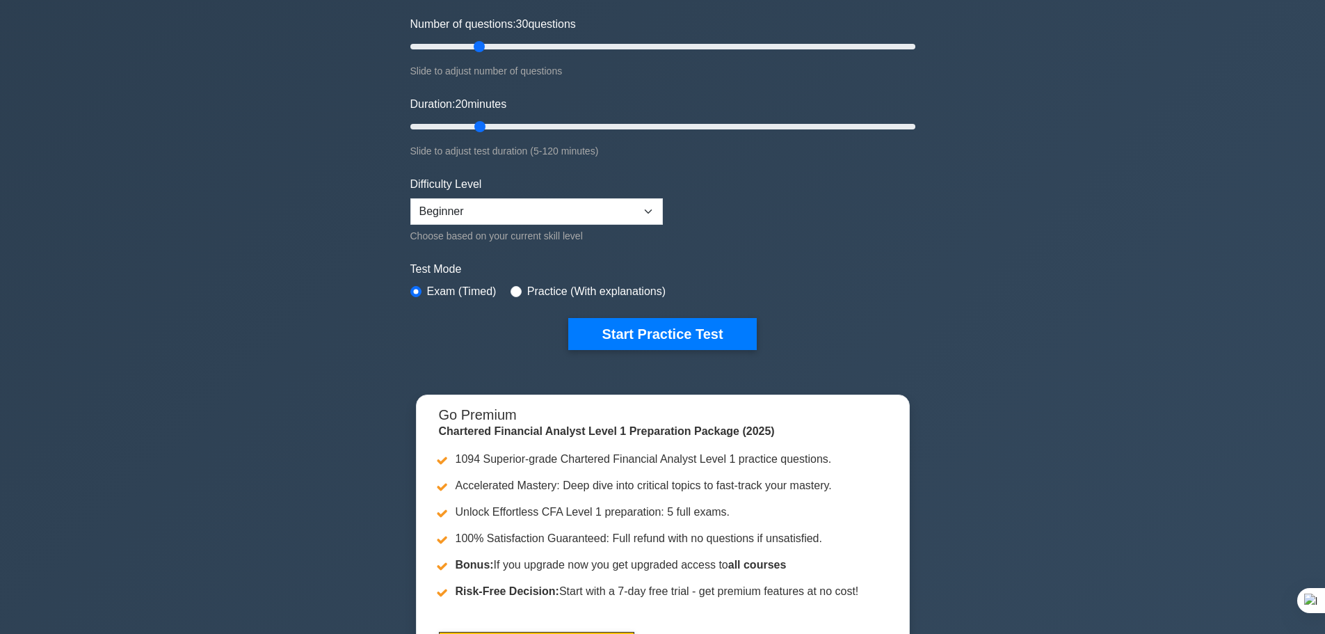
click at [557, 289] on label "Practice (With explanations)" at bounding box center [596, 291] width 138 height 17
click at [511, 295] on div "Practice (With explanations)" at bounding box center [588, 291] width 155 height 17
click at [512, 291] on input "radio" at bounding box center [516, 291] width 11 height 11
radio input "true"
click at [577, 310] on form "Topics Quantitative Methods Economics Financial Reporting and Analysis Corporat…" at bounding box center [662, 135] width 505 height 430
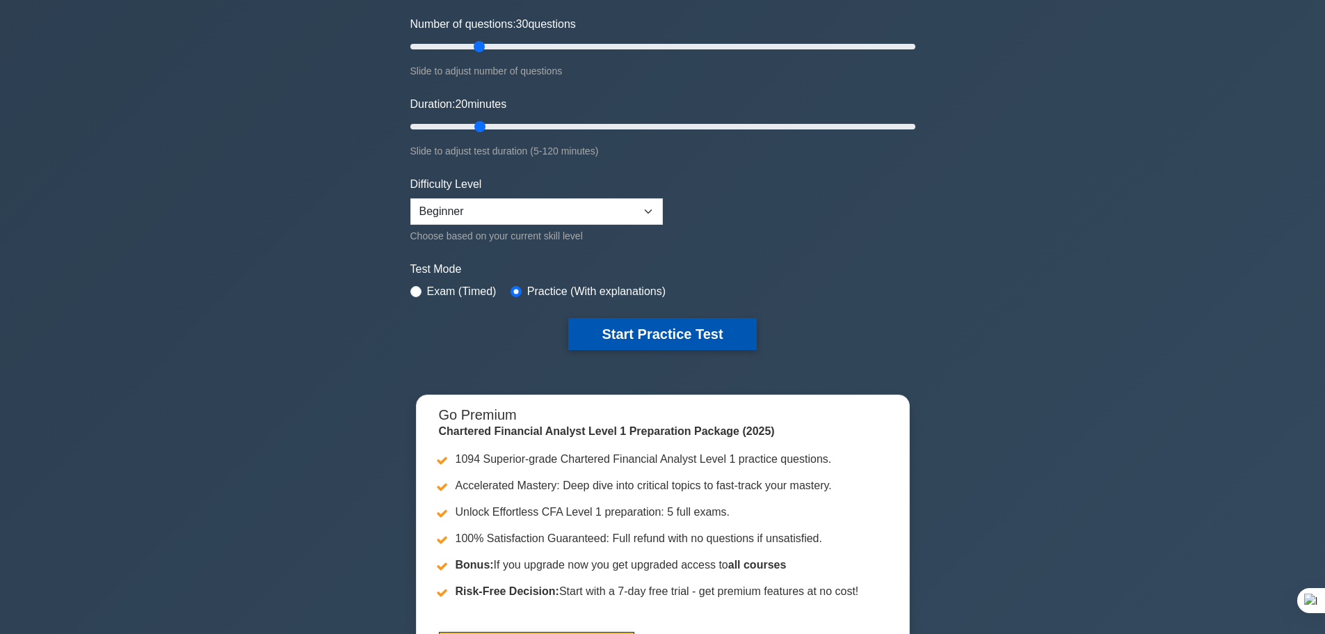
click at [593, 331] on button "Start Practice Test" at bounding box center [662, 334] width 188 height 32
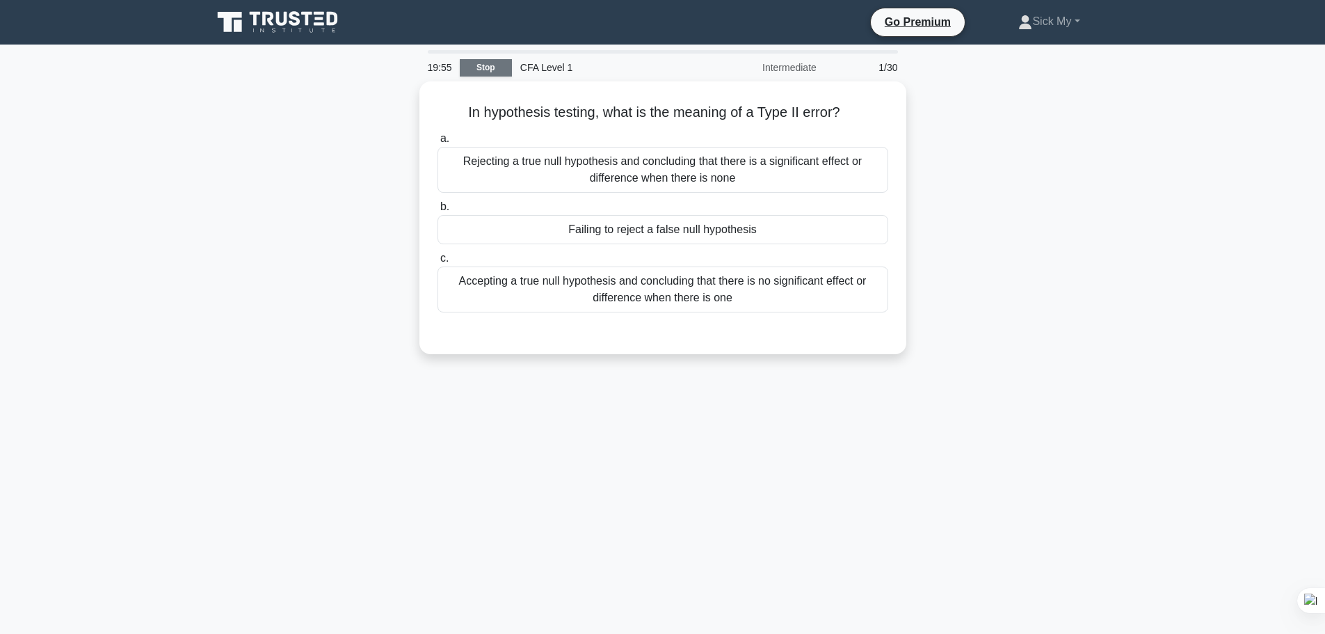
click at [501, 73] on link "Stop" at bounding box center [486, 67] width 52 height 17
